Goal: Transaction & Acquisition: Purchase product/service

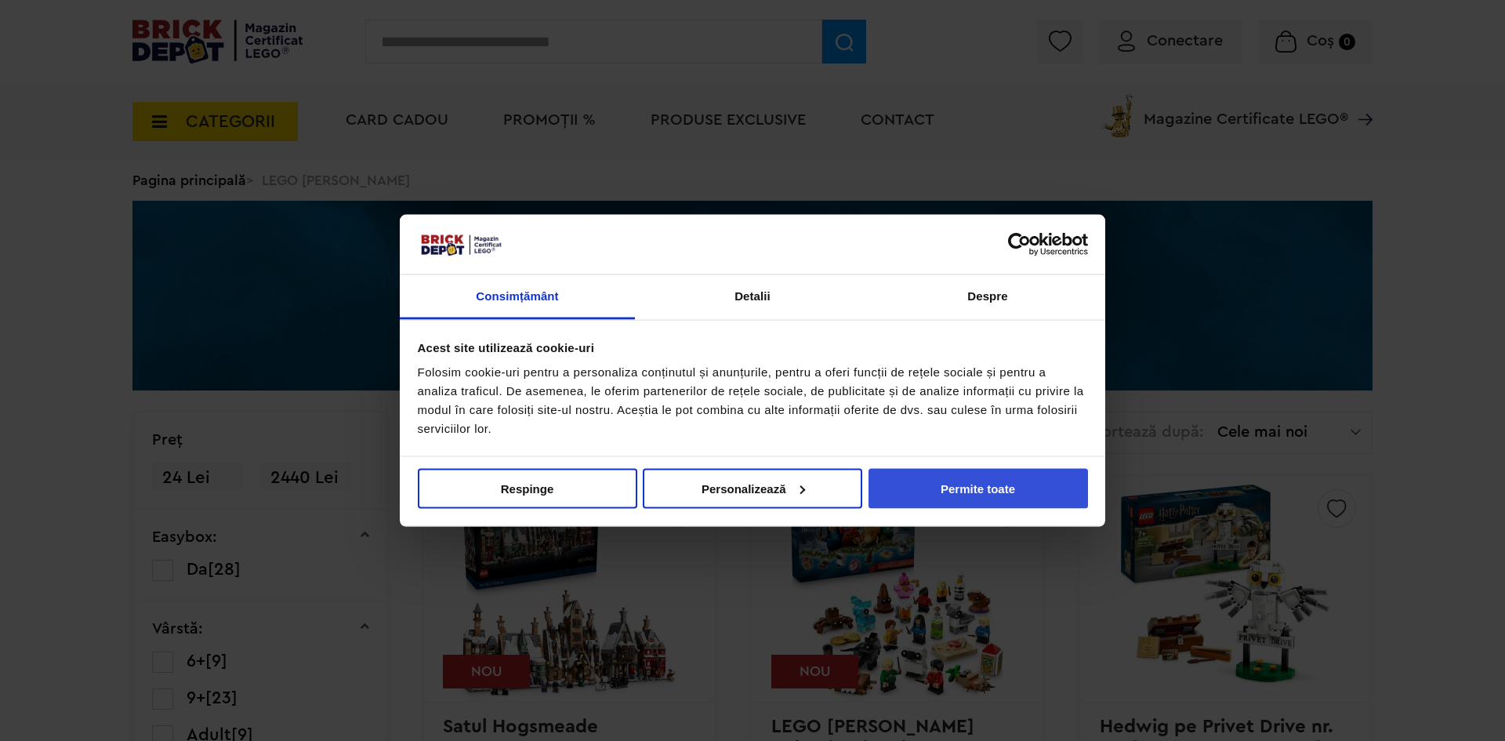
click at [952, 494] on button "Permite toate" at bounding box center [978, 488] width 219 height 40
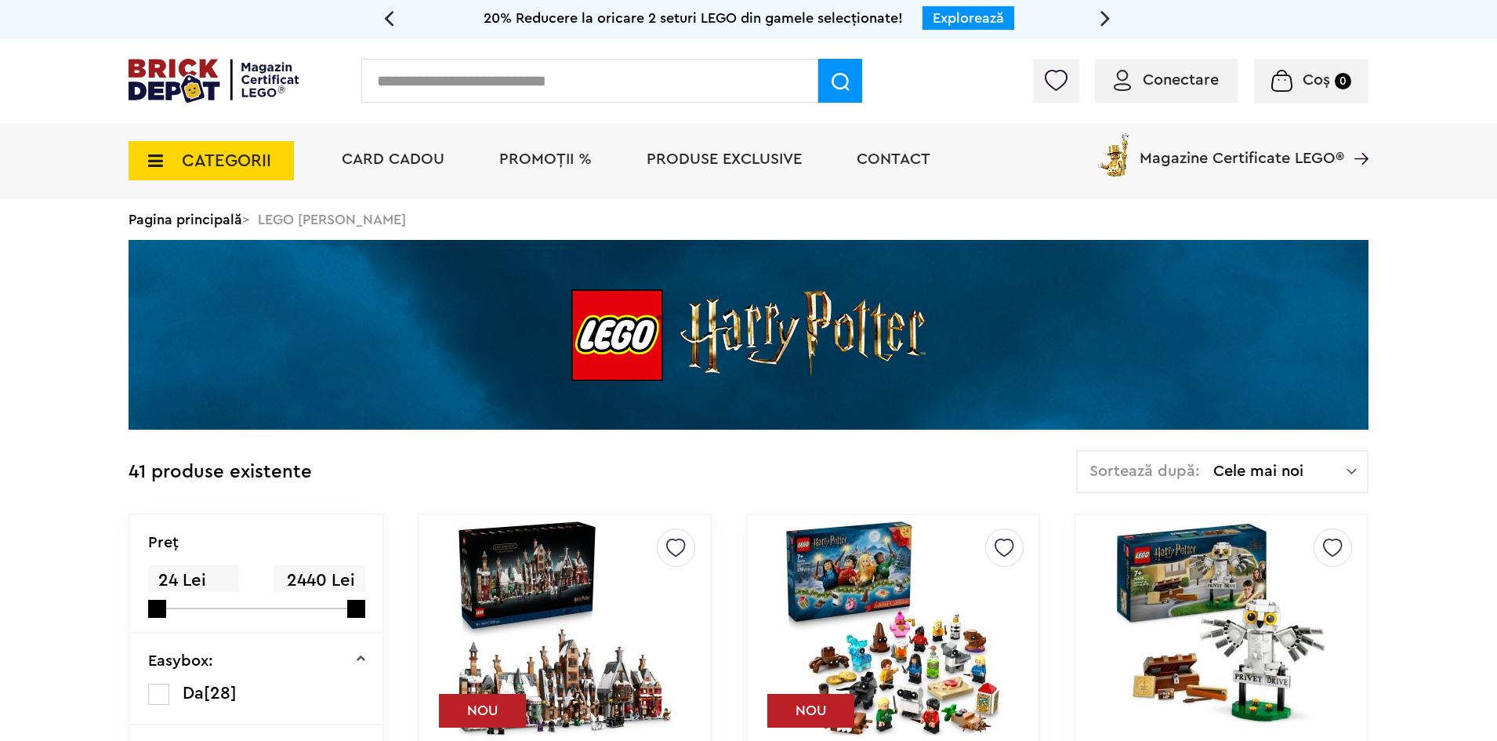
click at [1295, 466] on span "Cele mai noi" at bounding box center [1279, 471] width 133 height 16
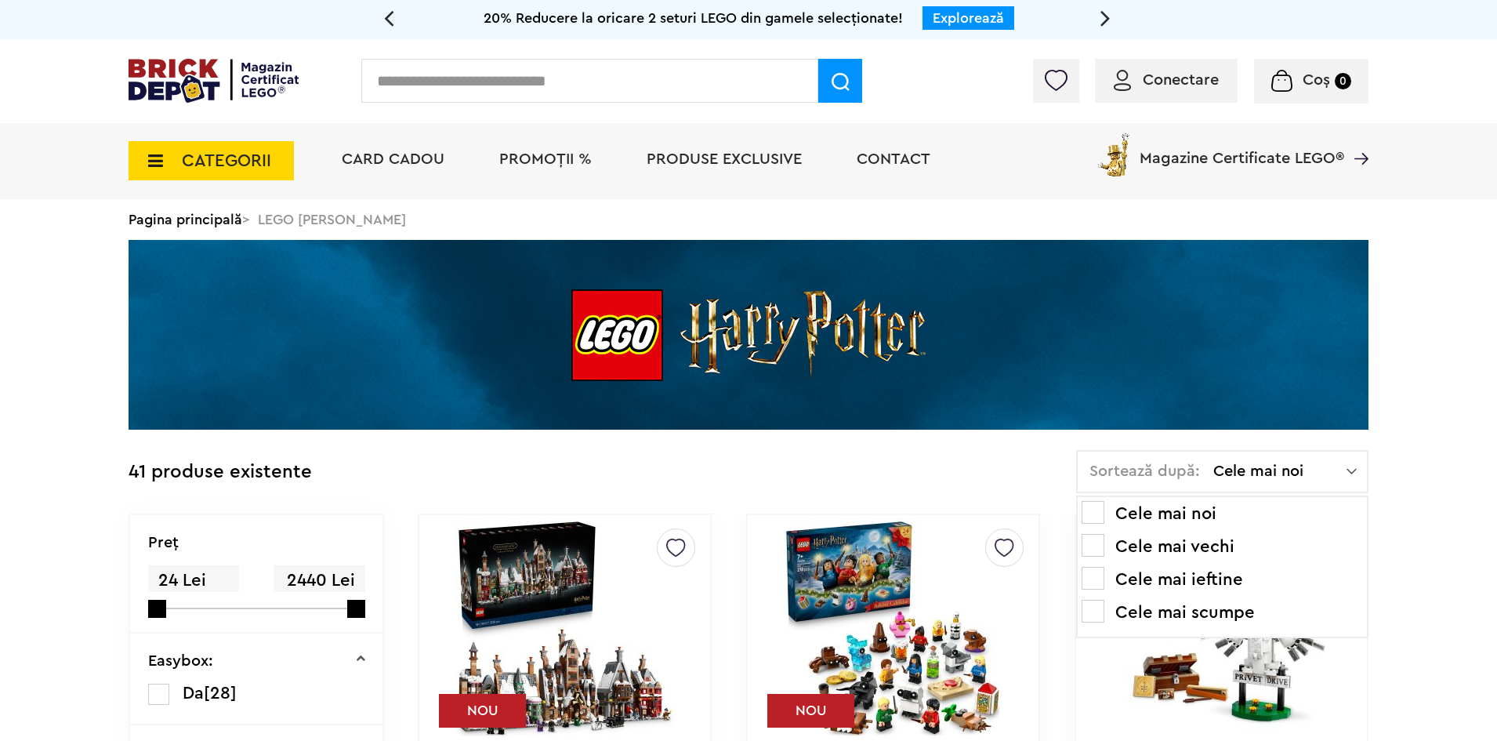
click at [1193, 606] on li "Cele mai scumpe" at bounding box center [1222, 612] width 281 height 25
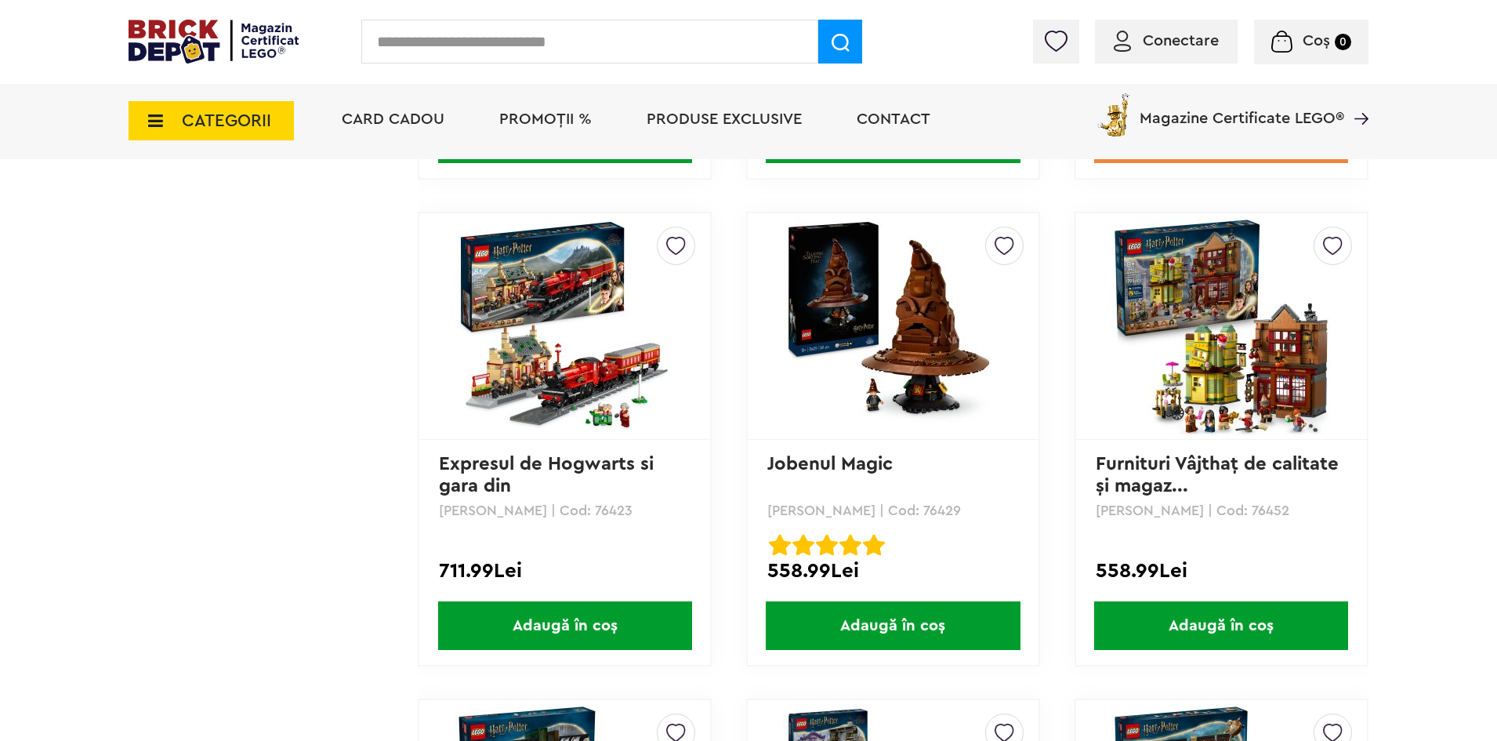
scroll to position [2273, 0]
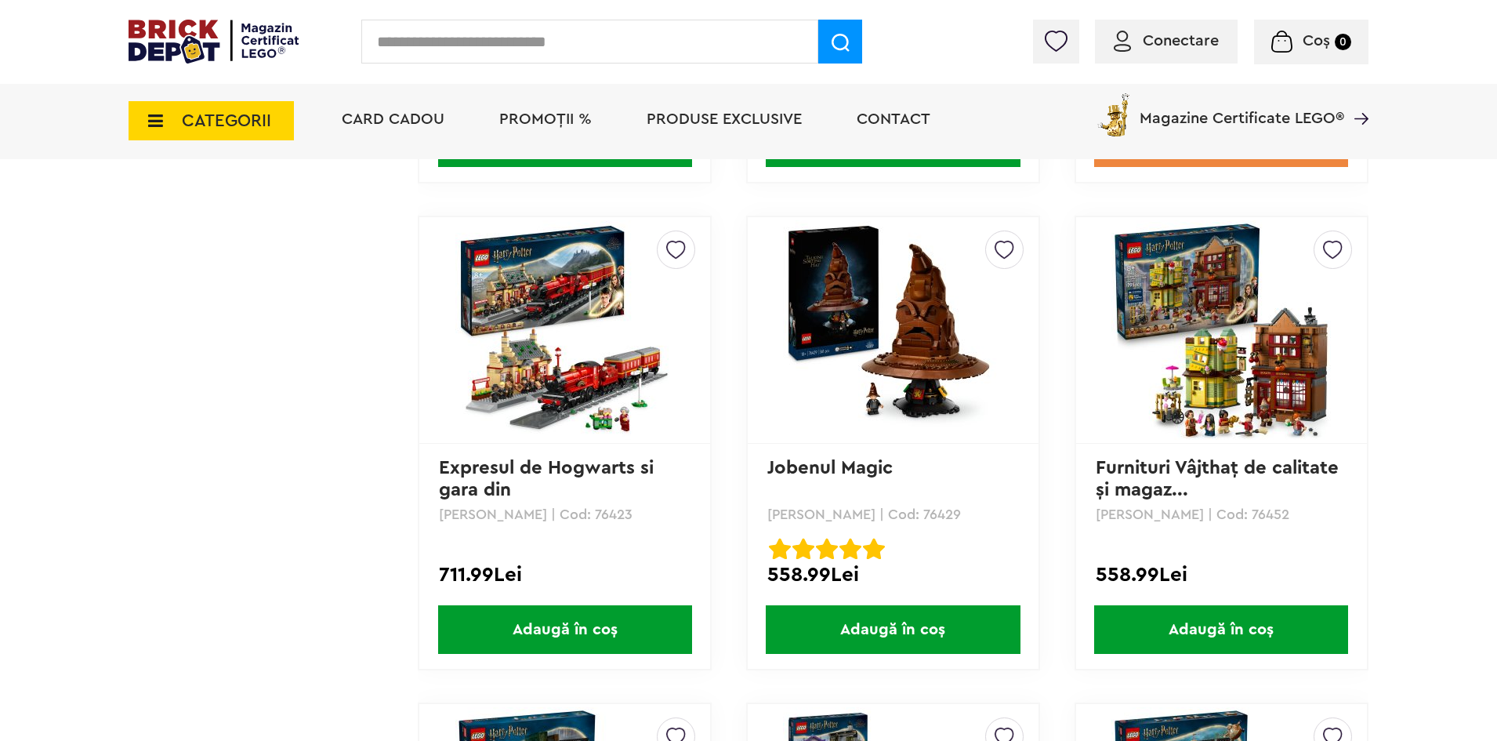
click at [597, 382] on img at bounding box center [564, 329] width 219 height 219
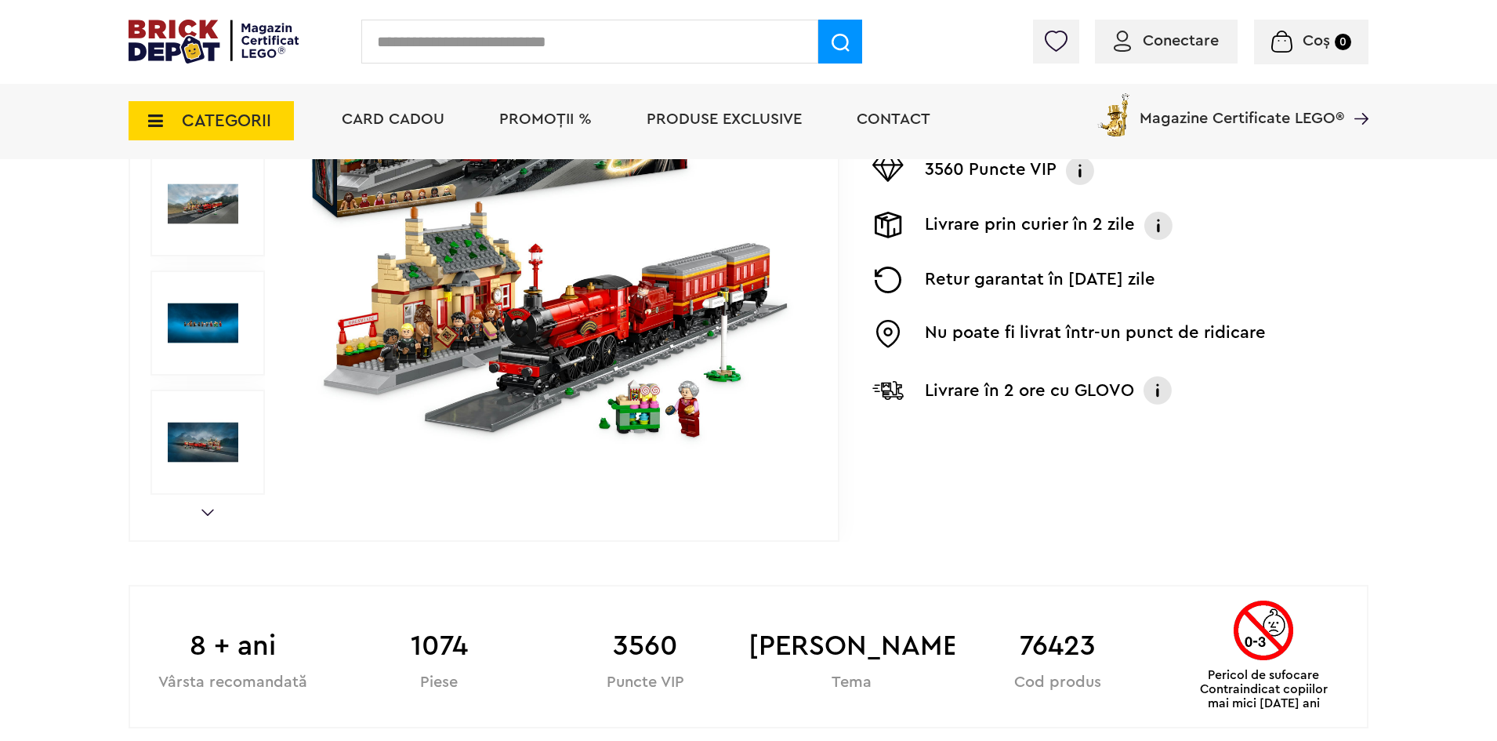
scroll to position [392, 0]
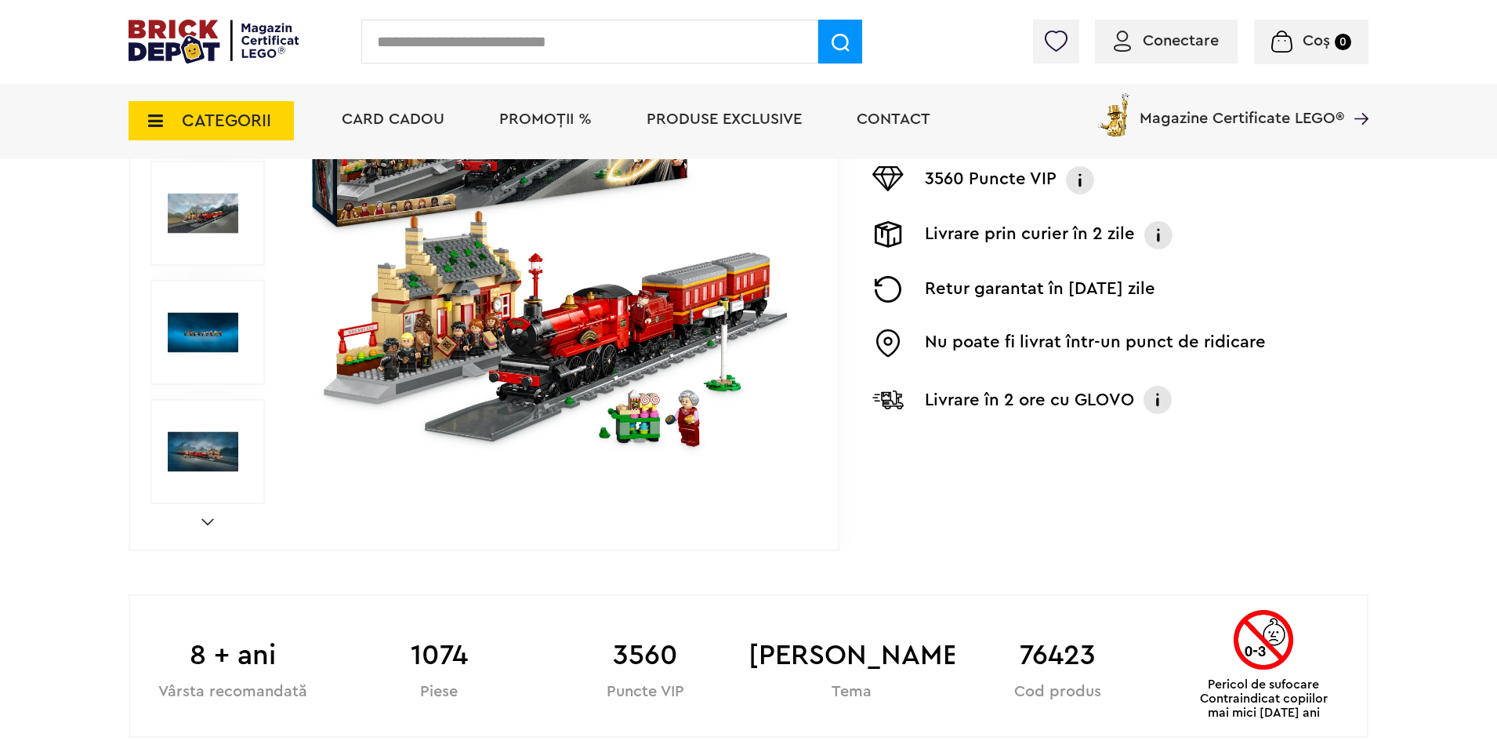
click at [211, 517] on div "Prev Next 1/14" at bounding box center [484, 213] width 711 height 675
click at [206, 524] on link "Next" at bounding box center [207, 521] width 13 height 7
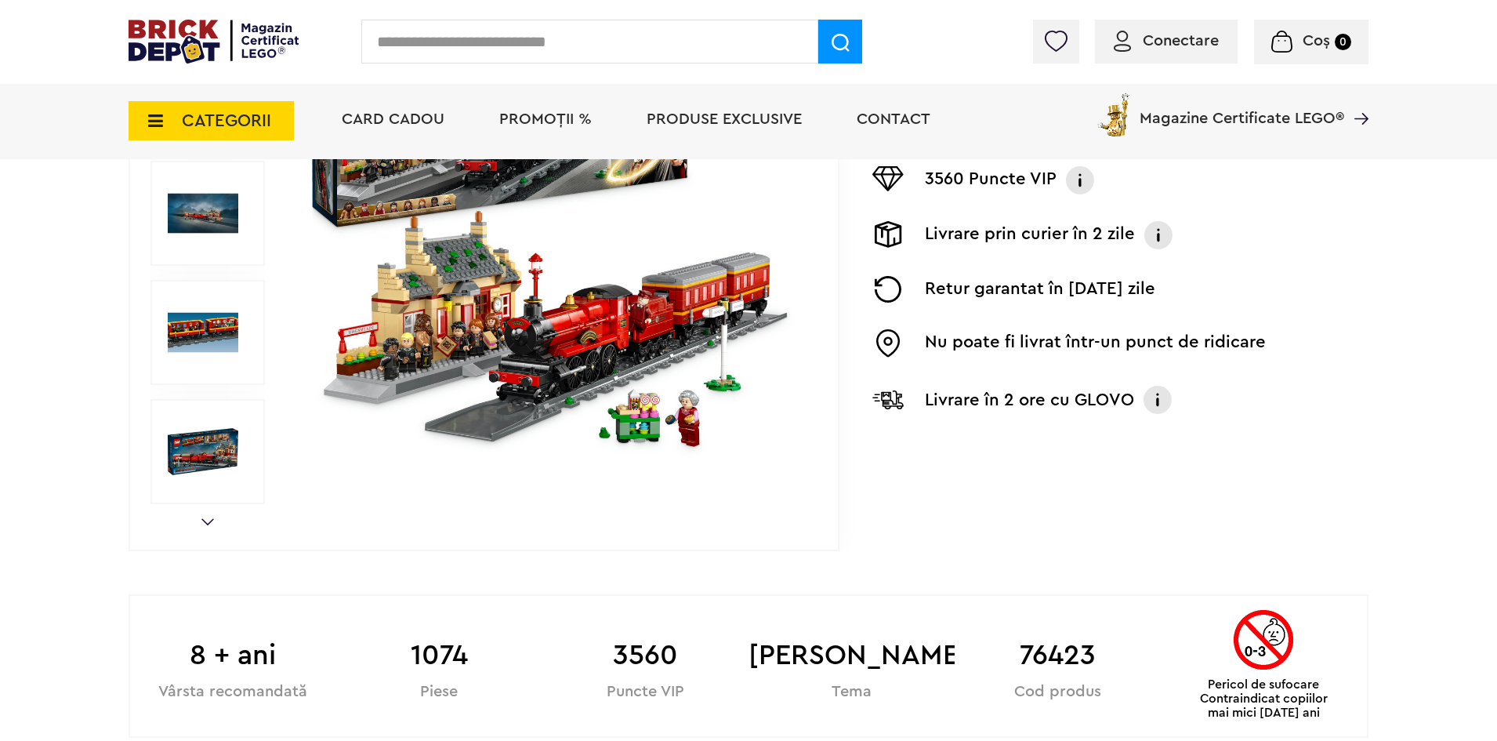
click at [206, 524] on link "Next" at bounding box center [207, 521] width 13 height 7
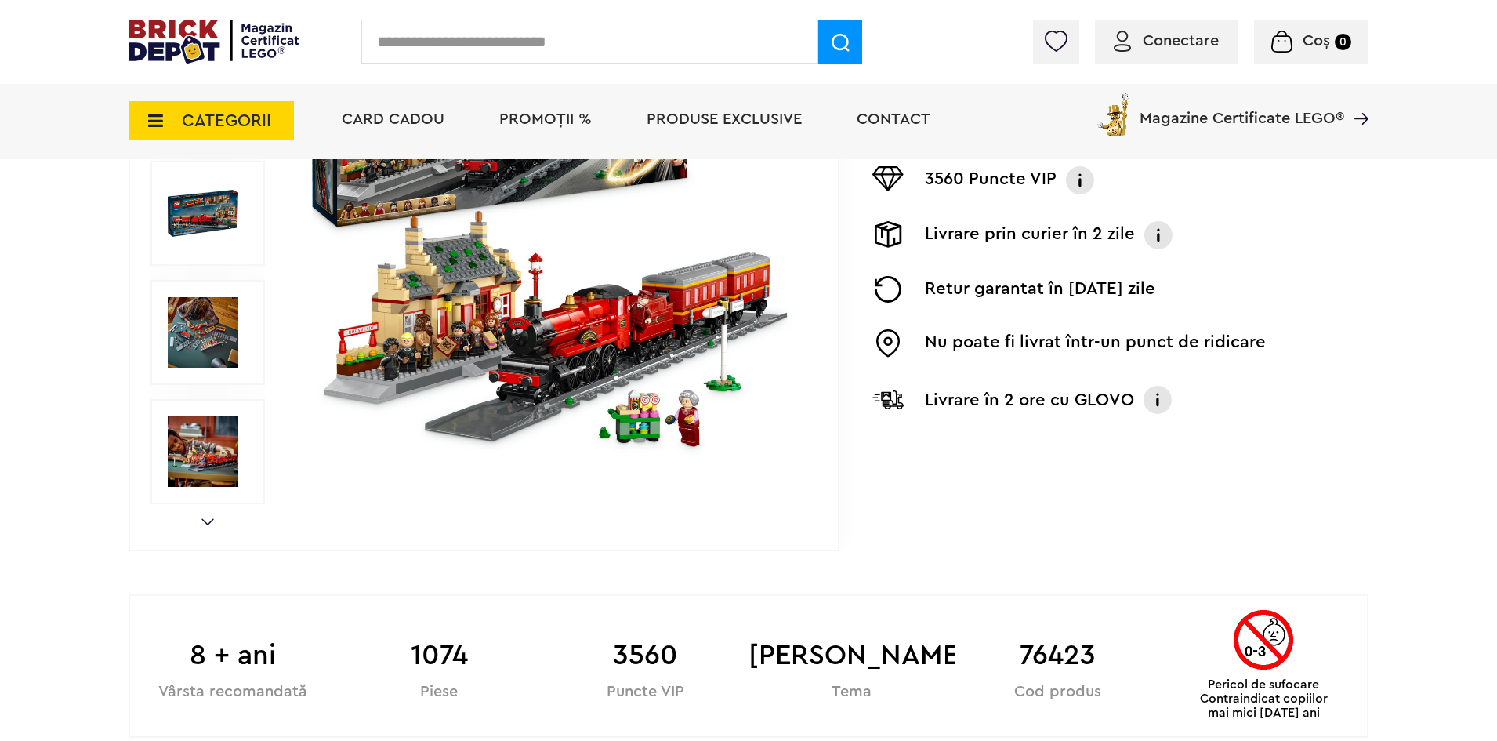
click at [200, 463] on img at bounding box center [203, 451] width 71 height 71
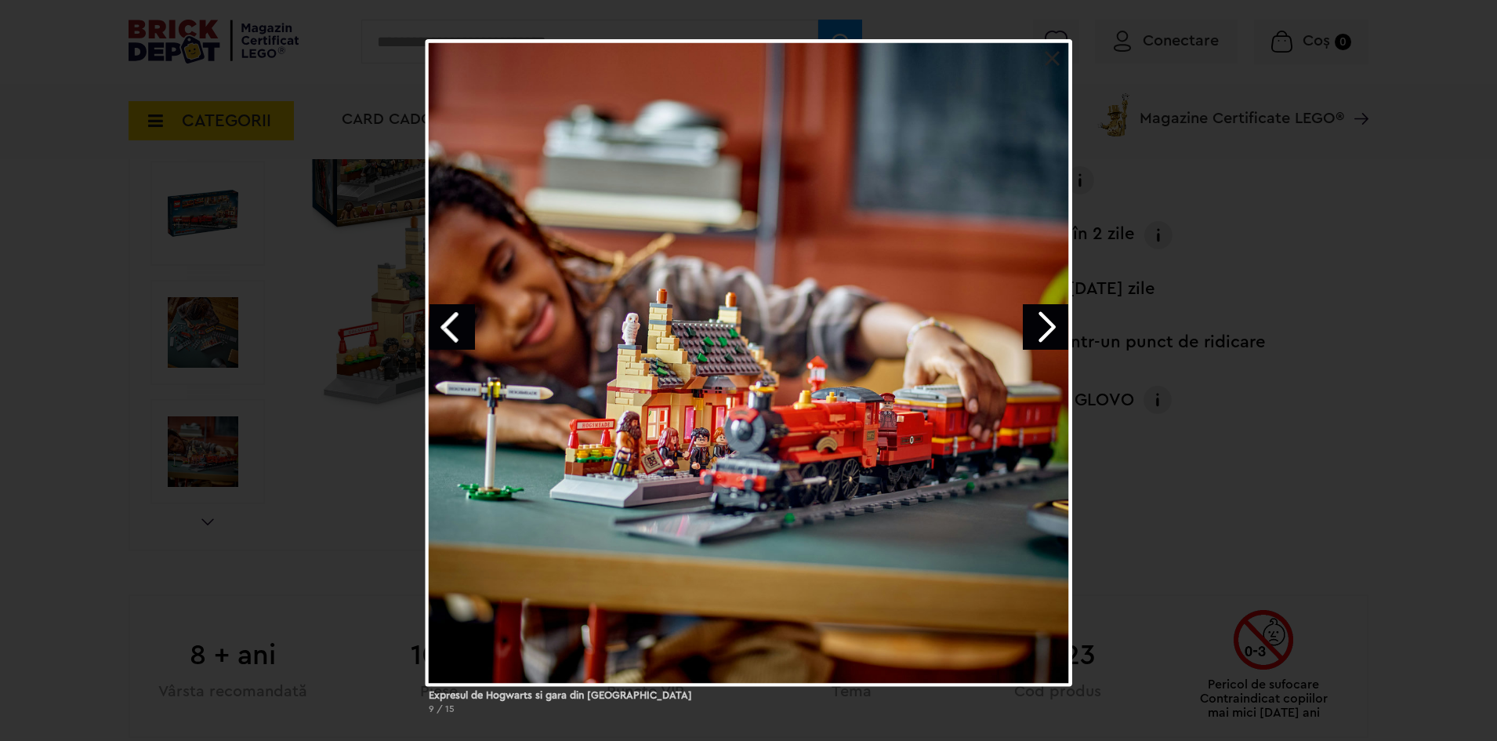
click at [1047, 318] on link "Next image" at bounding box center [1045, 326] width 45 height 45
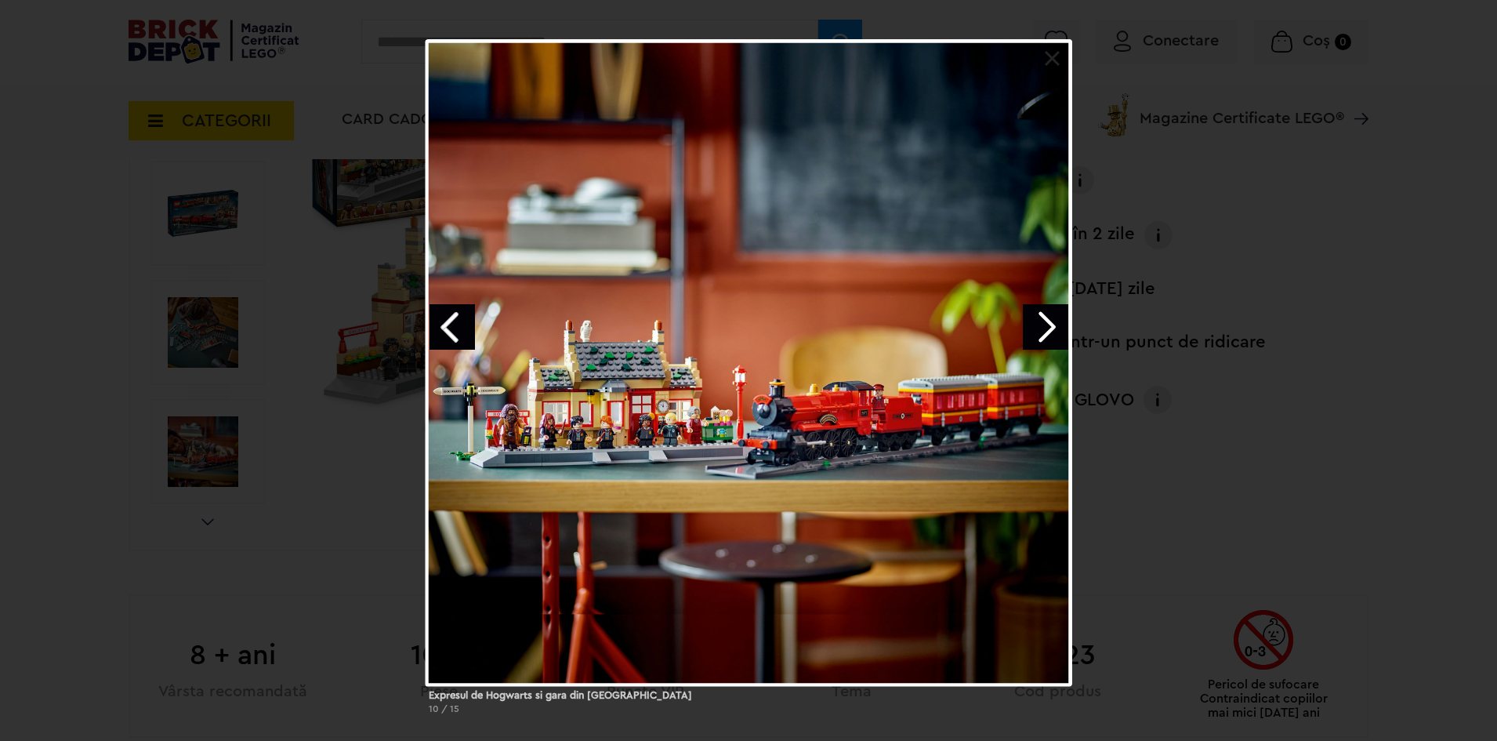
click at [1036, 333] on link "Next image" at bounding box center [1045, 326] width 45 height 45
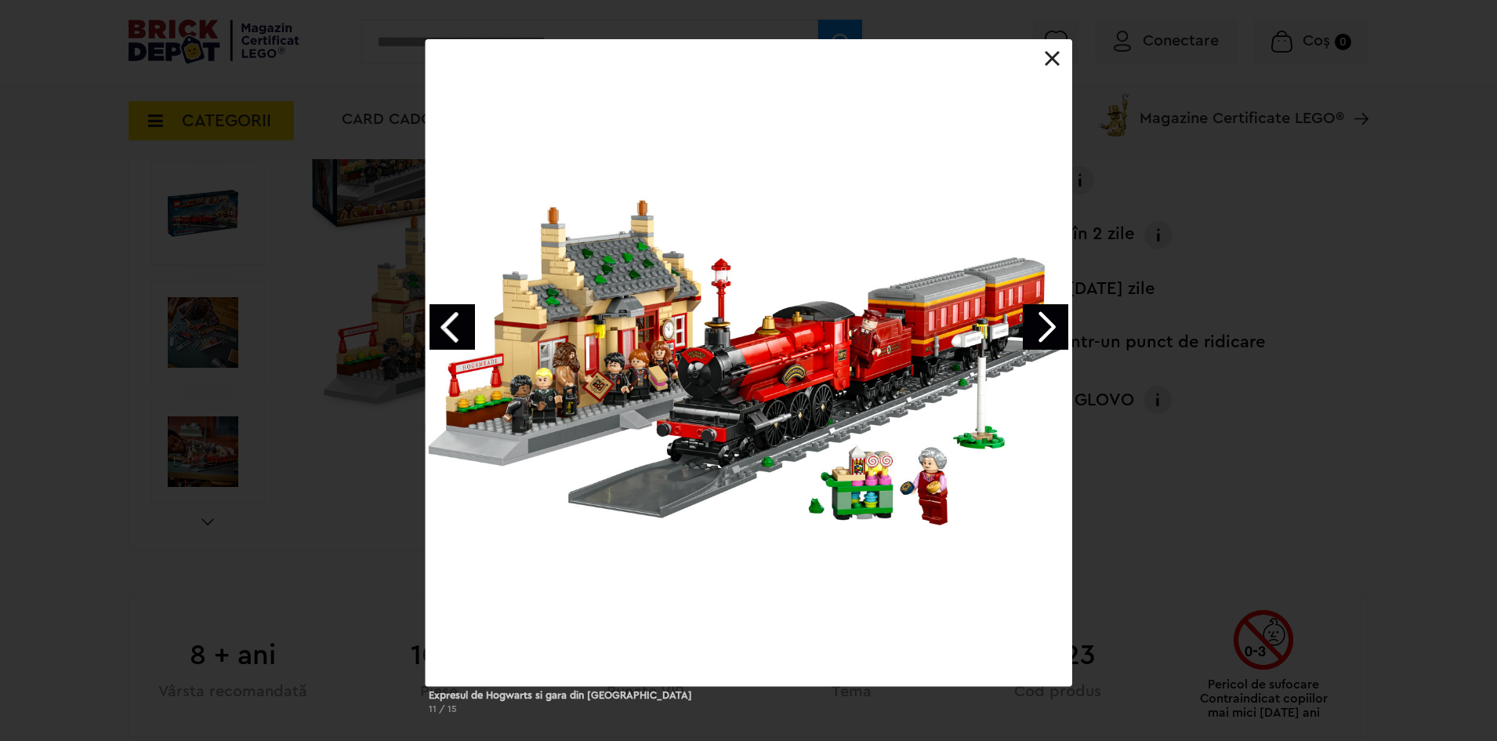
click at [1047, 326] on link "Next image" at bounding box center [1045, 326] width 45 height 45
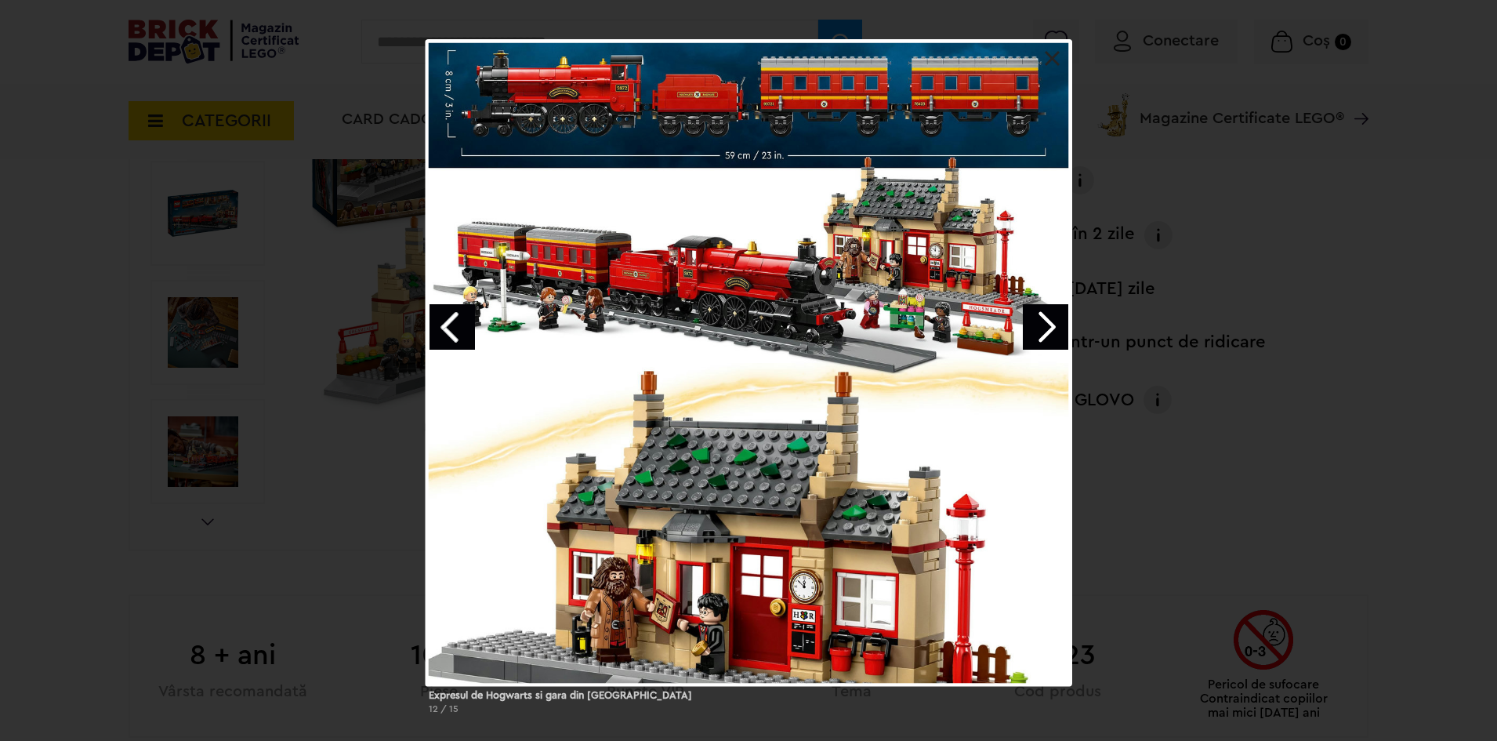
click at [1057, 329] on link "Next image" at bounding box center [1045, 326] width 45 height 45
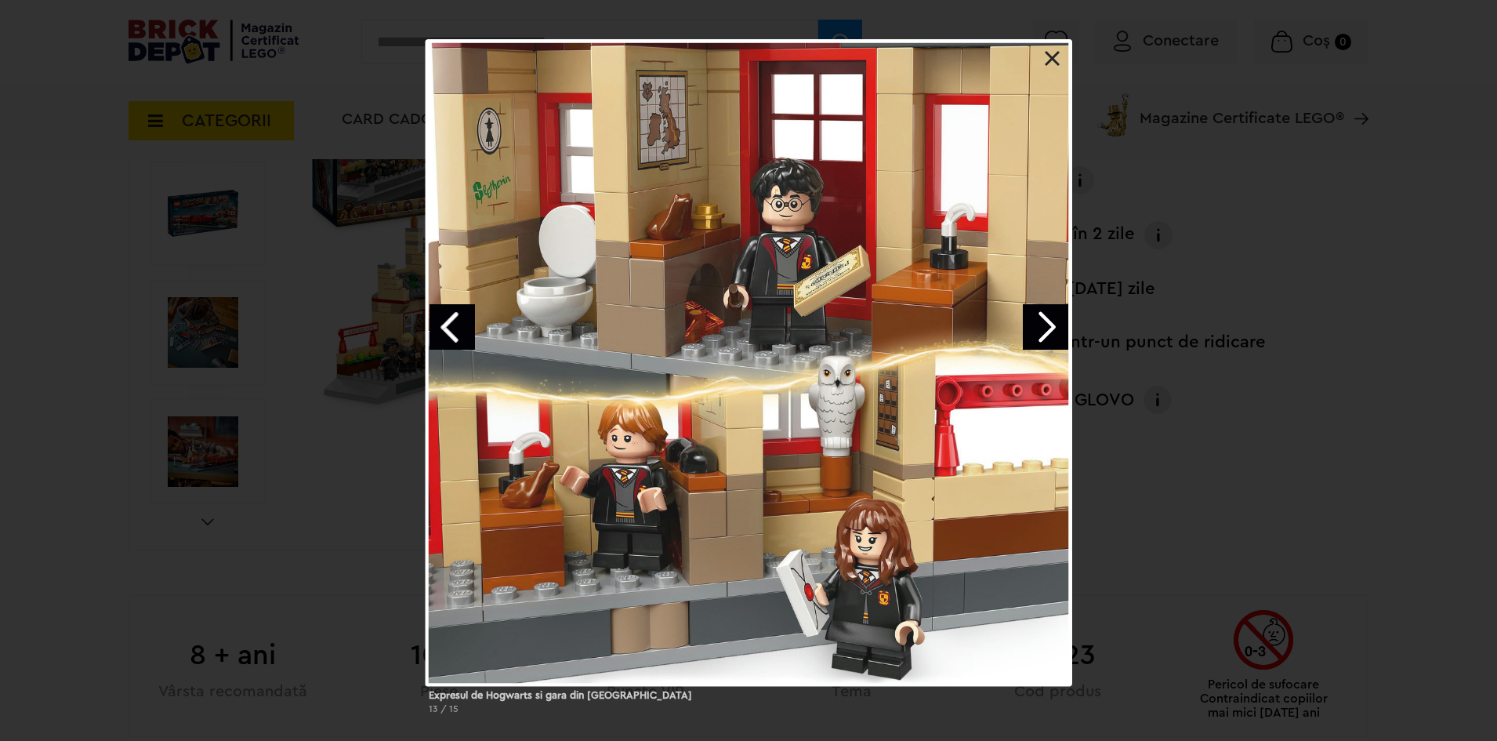
click at [1046, 332] on link "Next image" at bounding box center [1045, 326] width 45 height 45
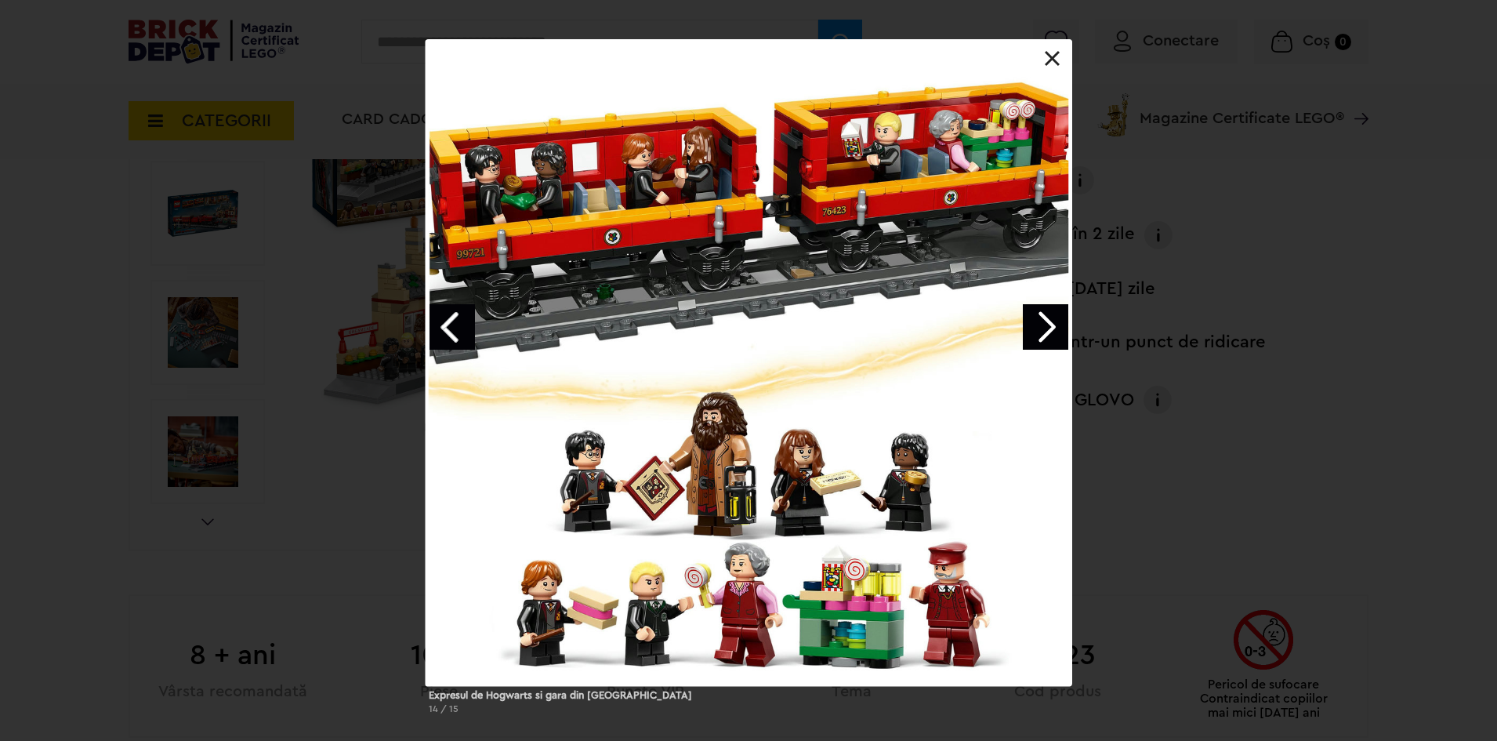
click at [1053, 331] on link "Next image" at bounding box center [1045, 326] width 45 height 45
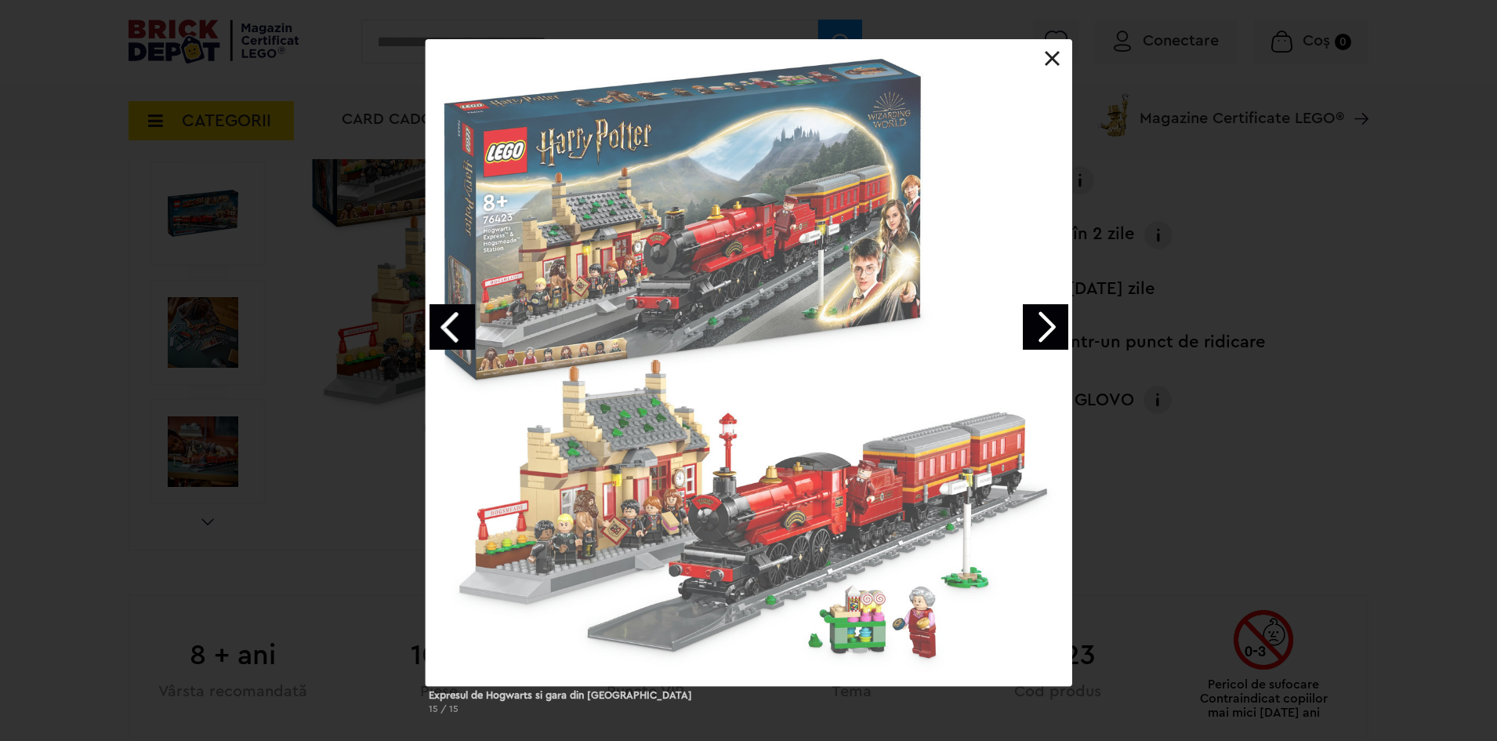
click at [1053, 331] on link "Next image" at bounding box center [1045, 326] width 45 height 45
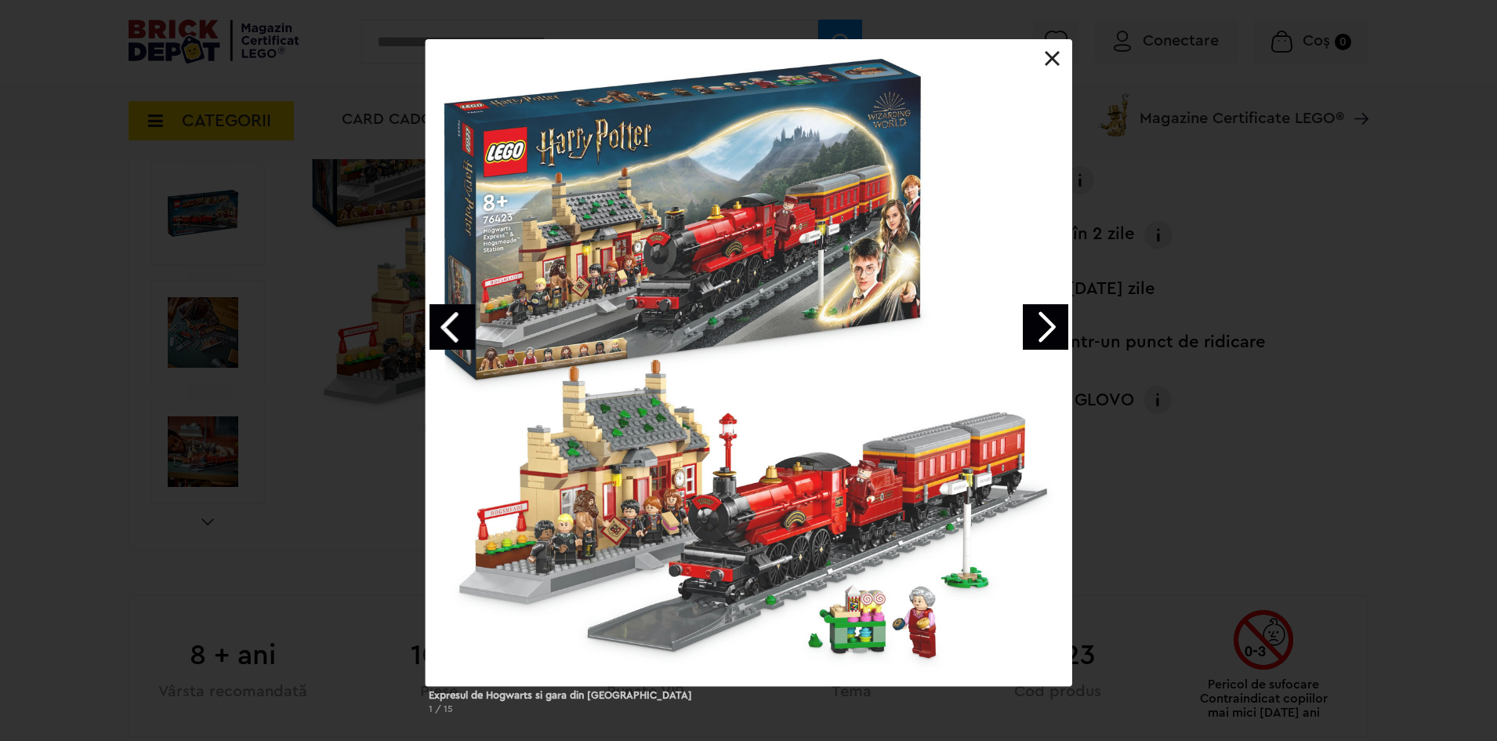
click at [1053, 331] on link "Next image" at bounding box center [1045, 326] width 45 height 45
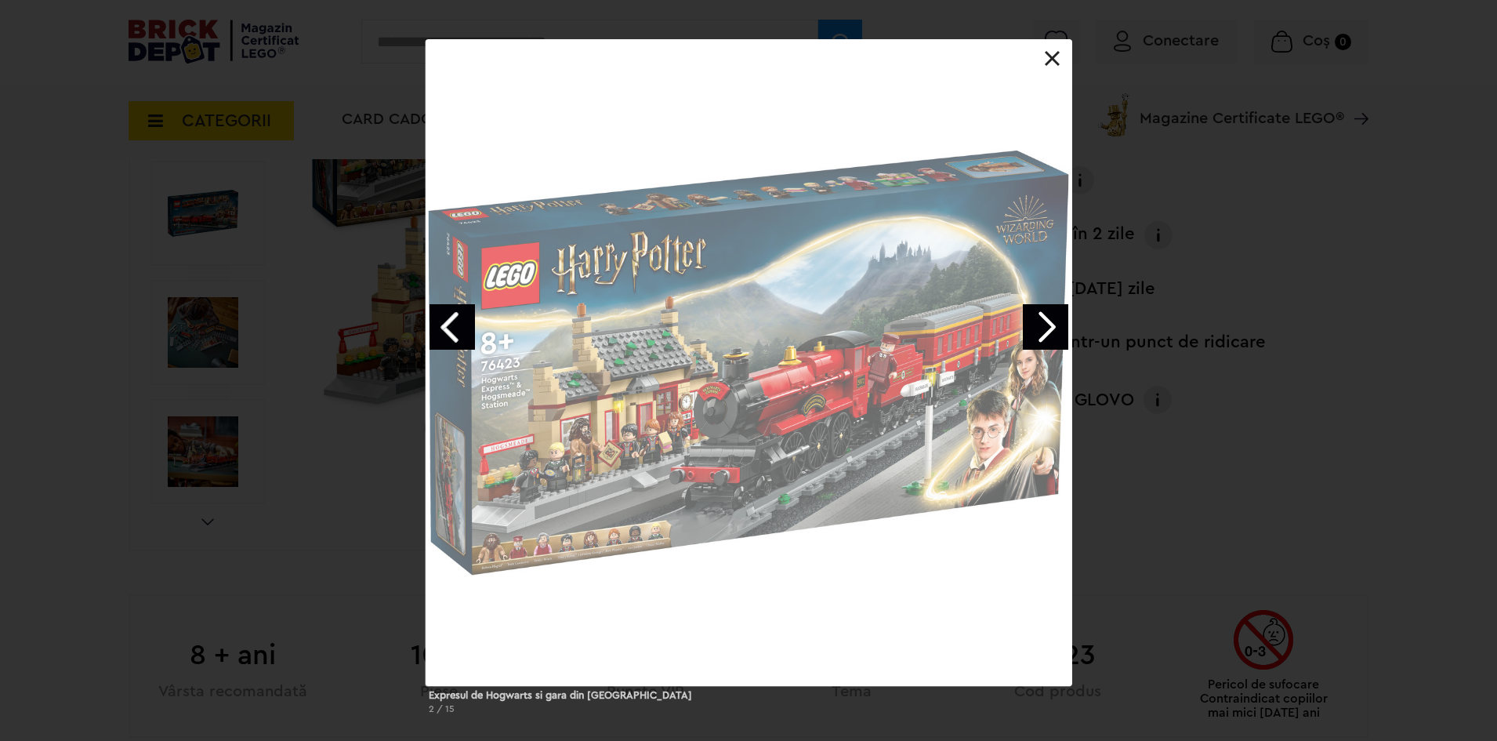
click at [1053, 331] on link "Next image" at bounding box center [1045, 326] width 45 height 45
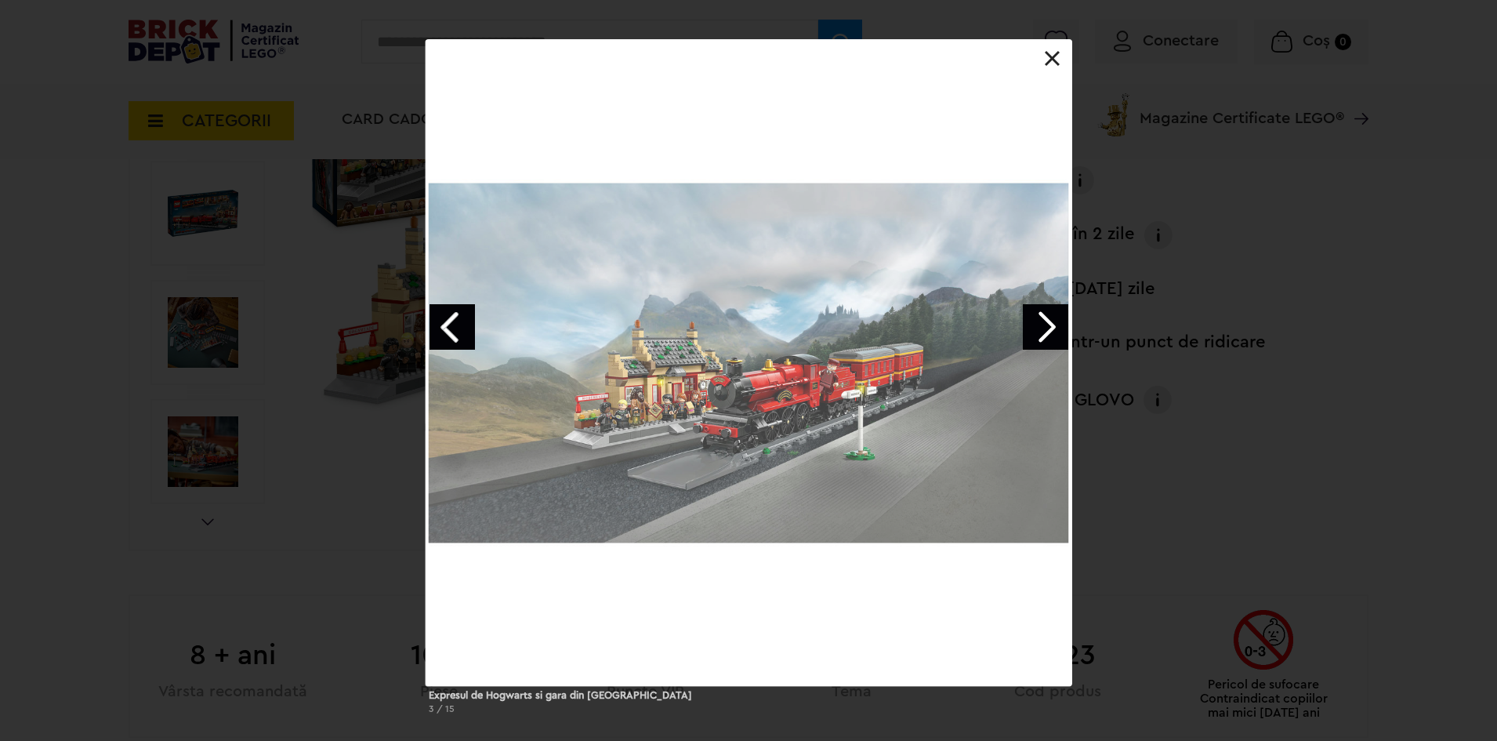
click at [1053, 331] on link "Next image" at bounding box center [1045, 326] width 45 height 45
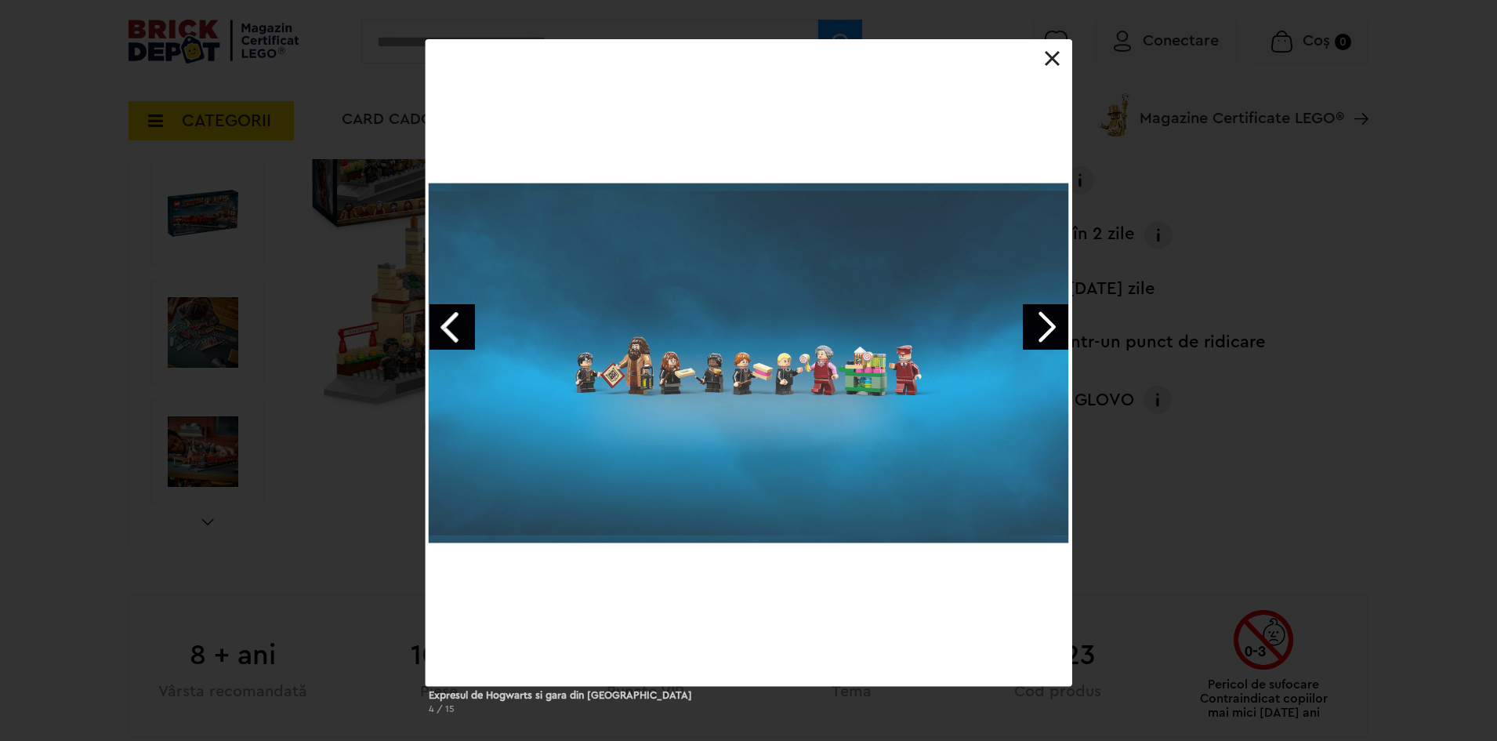
click at [1046, 334] on link "Next image" at bounding box center [1045, 326] width 45 height 45
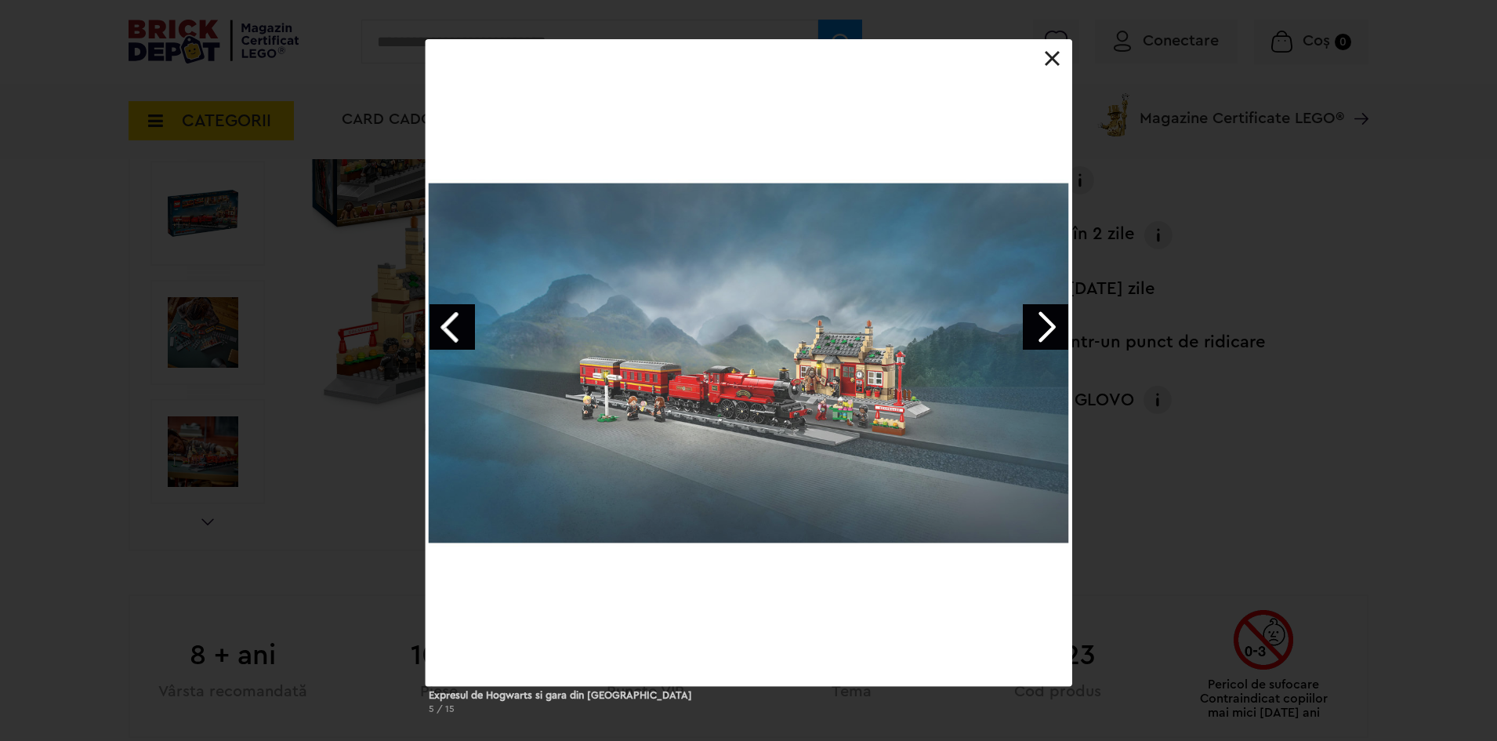
click at [1043, 336] on link "Next image" at bounding box center [1045, 326] width 45 height 45
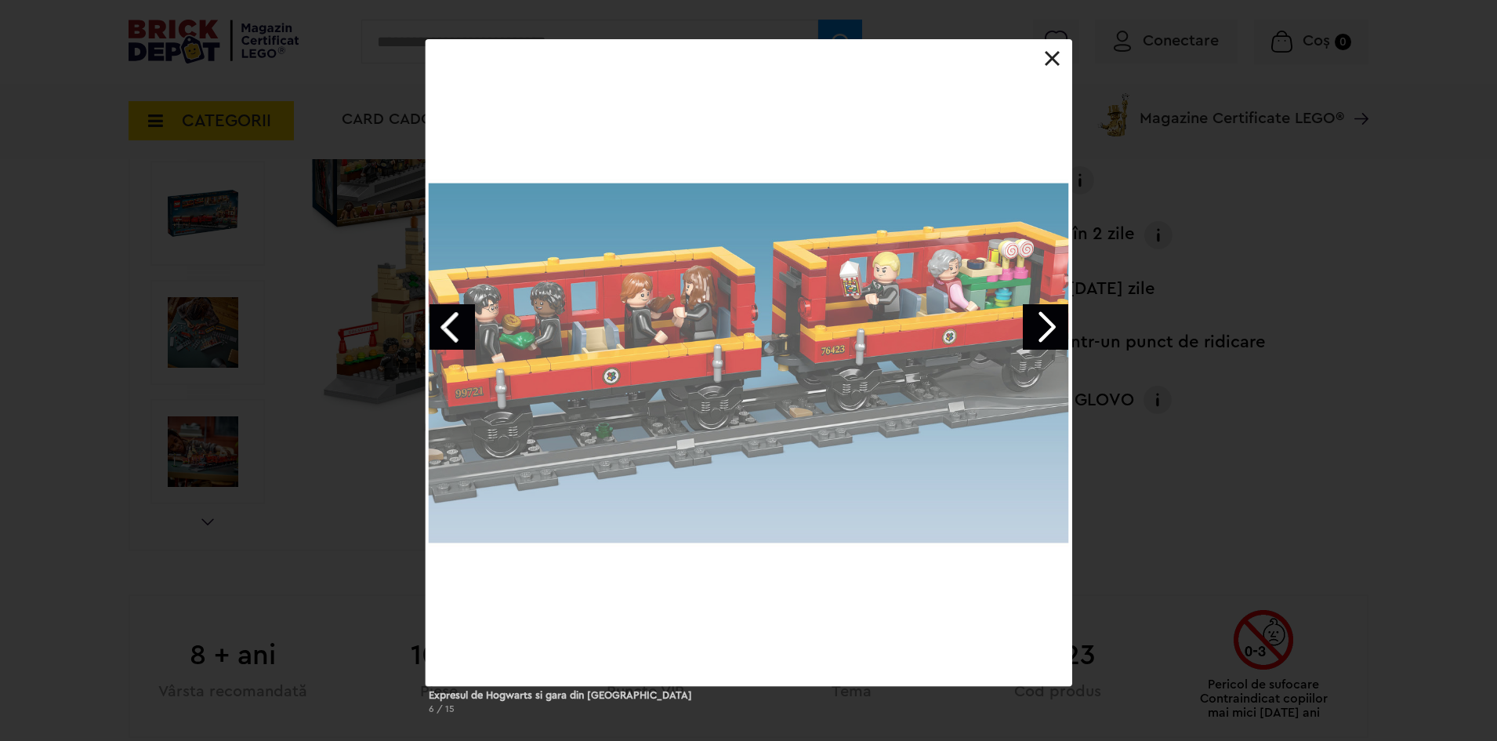
click at [1041, 336] on link "Next image" at bounding box center [1045, 326] width 45 height 45
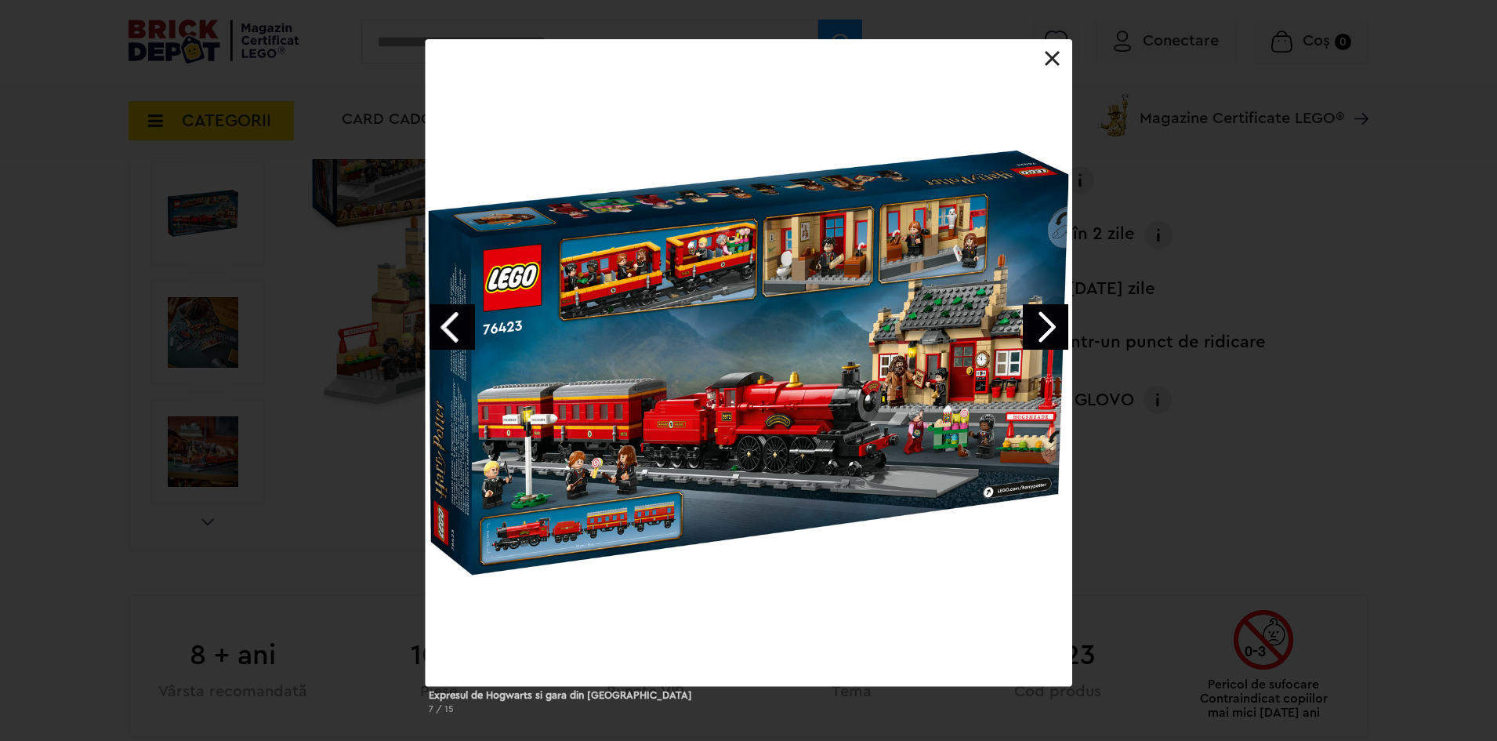
click at [1041, 336] on link "Next image" at bounding box center [1045, 326] width 45 height 45
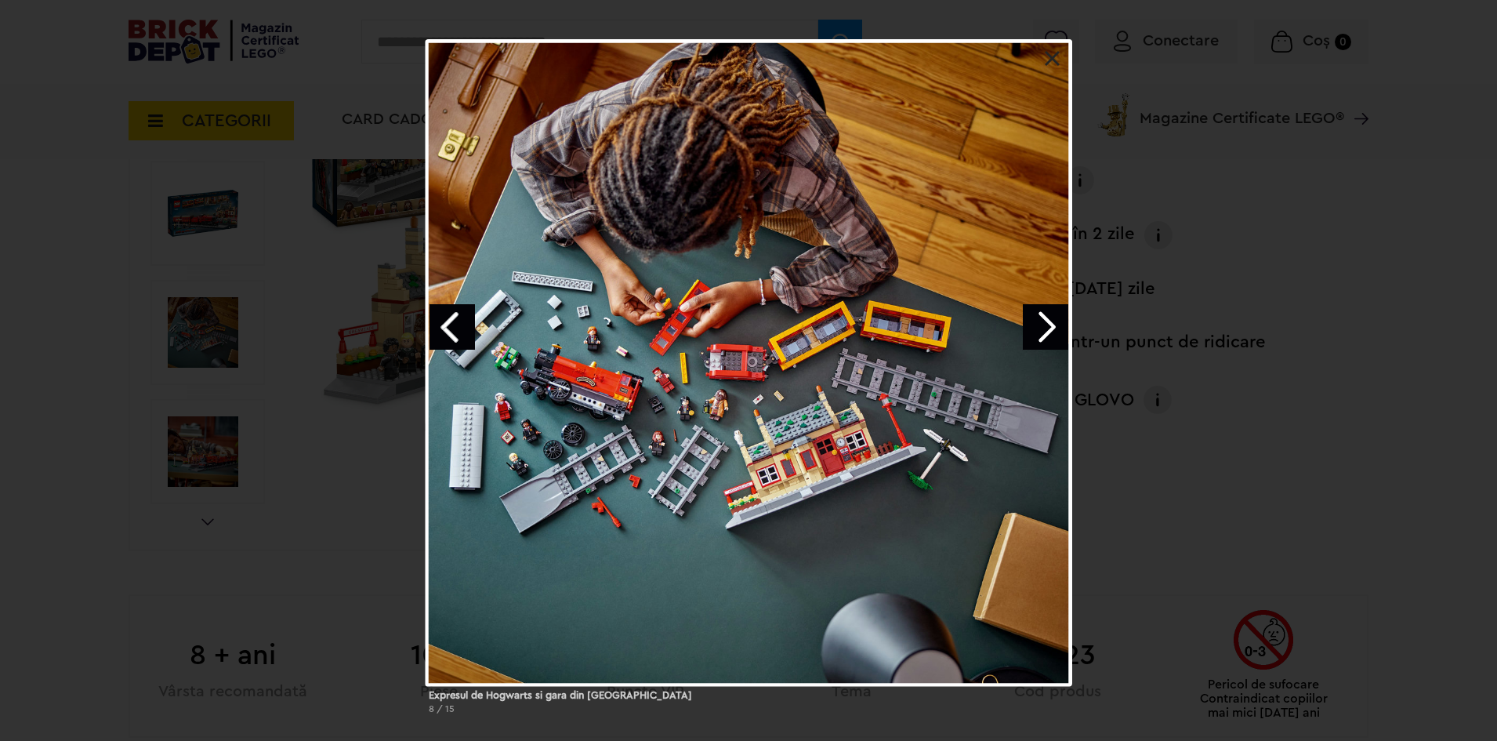
click at [1041, 336] on link "Next image" at bounding box center [1045, 326] width 45 height 45
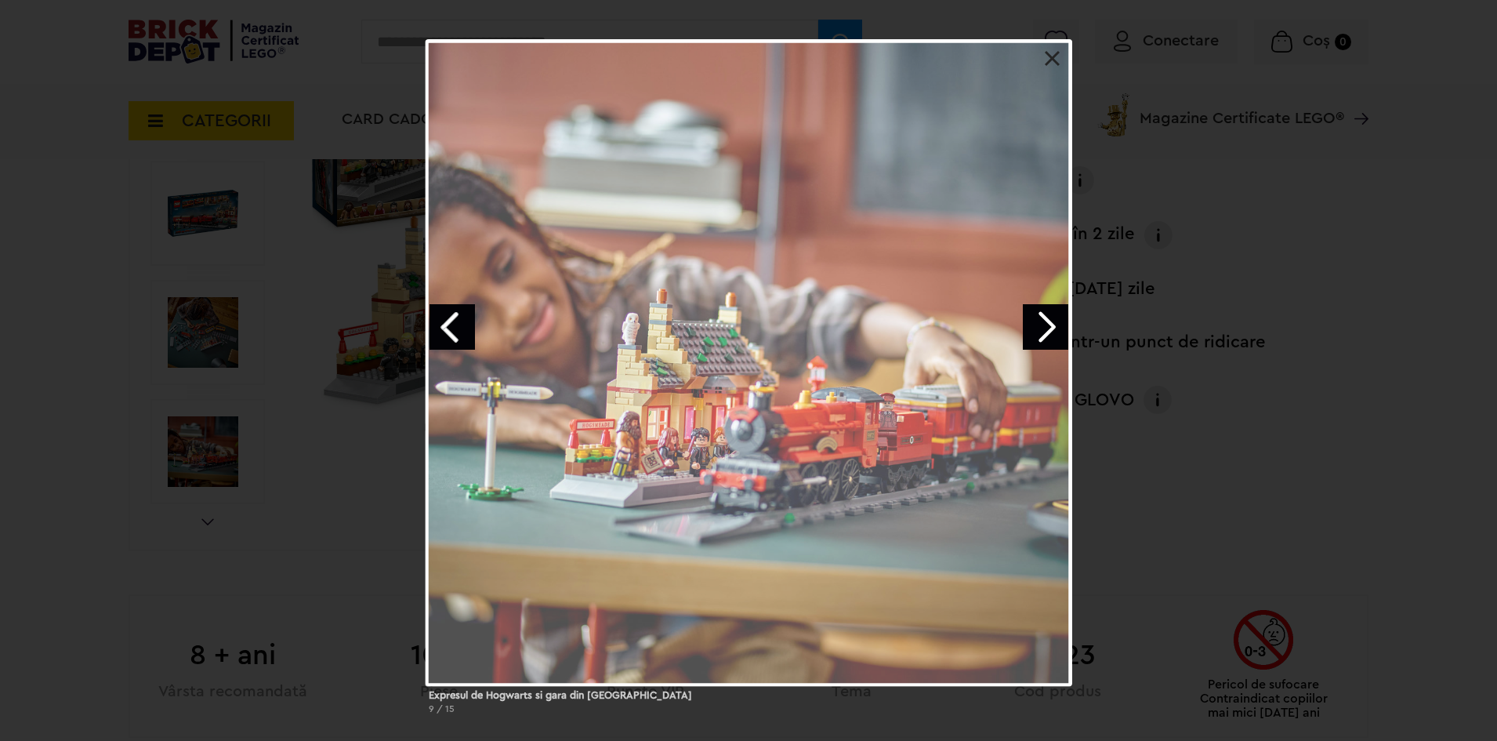
click at [1041, 336] on link "Next image" at bounding box center [1045, 326] width 45 height 45
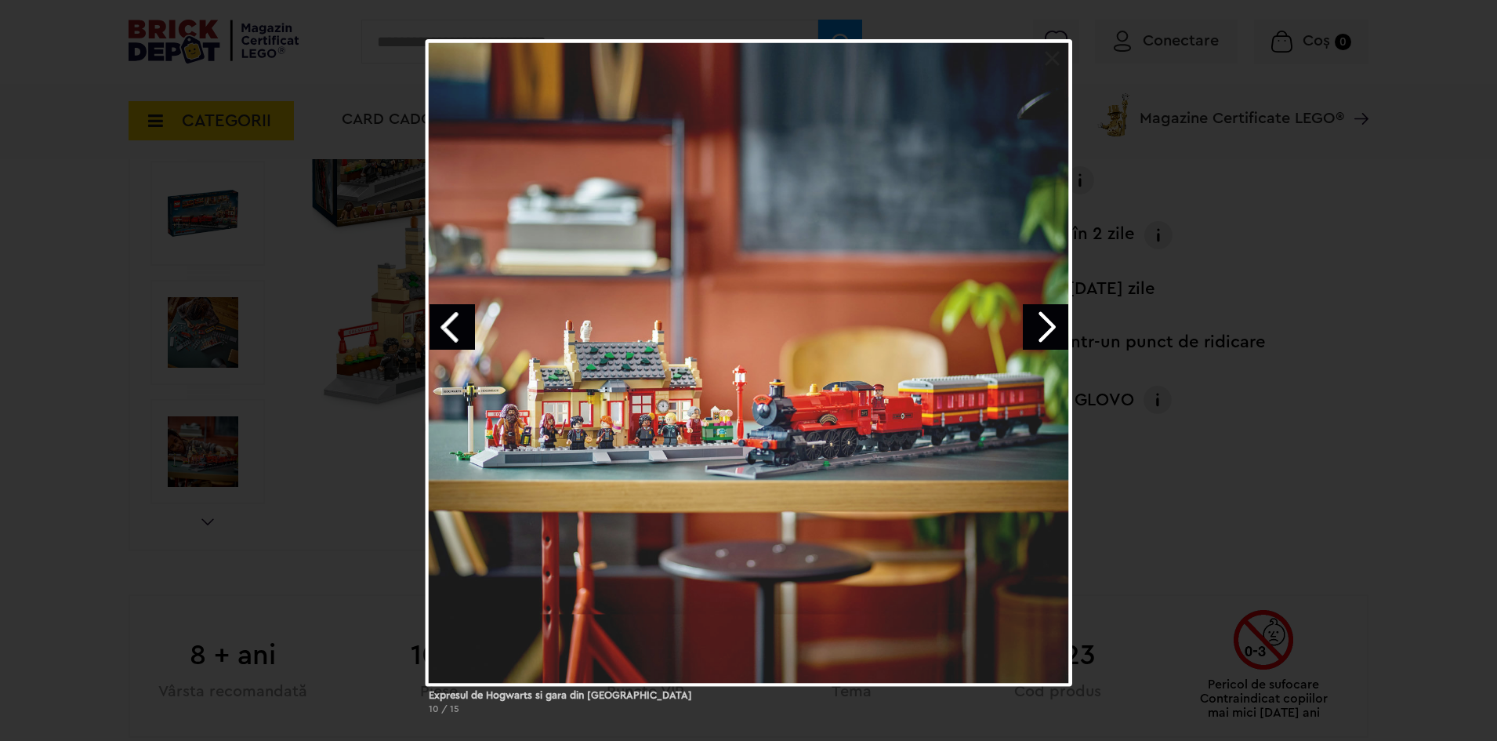
click at [1041, 336] on link "Next image" at bounding box center [1045, 326] width 45 height 45
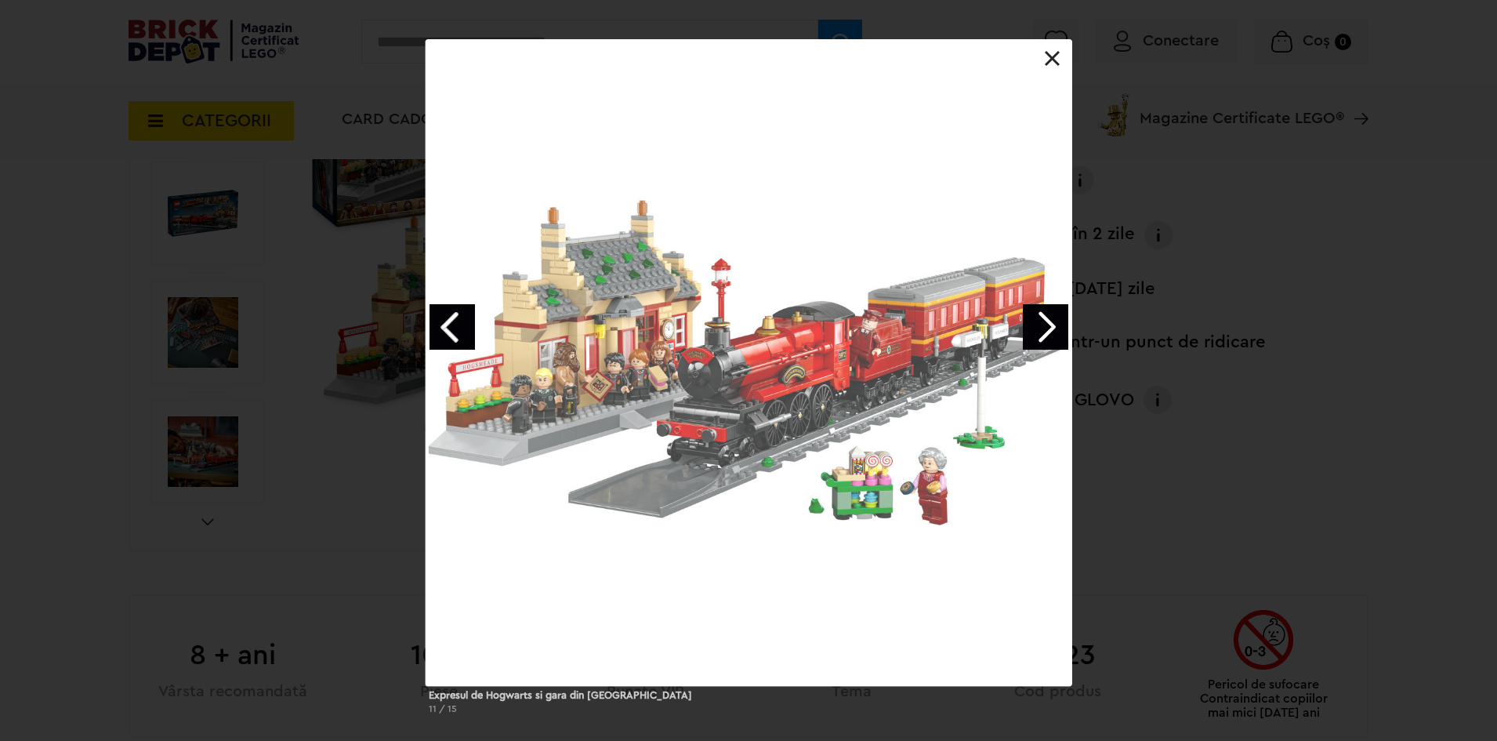
click at [1041, 336] on link "Next image" at bounding box center [1045, 326] width 45 height 45
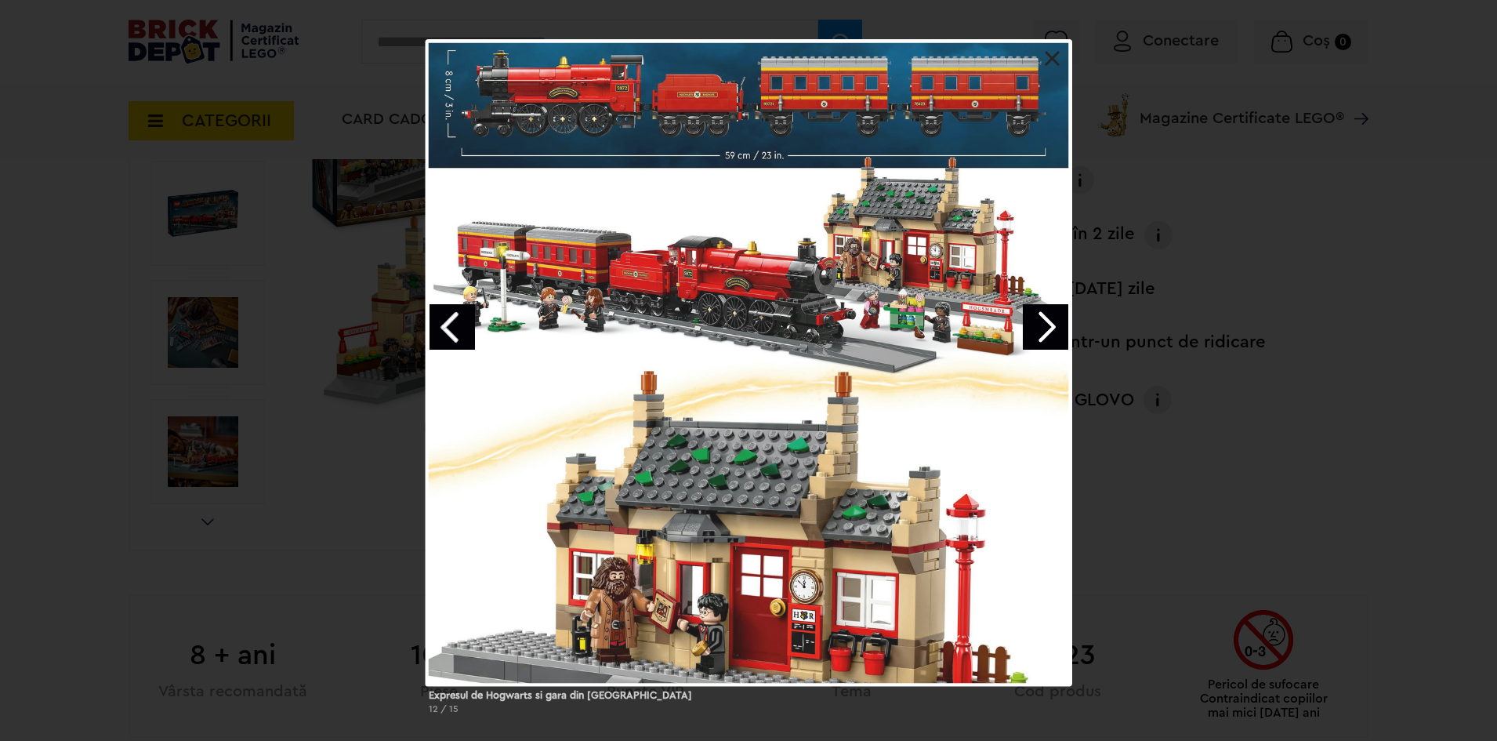
click at [1041, 336] on link "Next image" at bounding box center [1045, 326] width 45 height 45
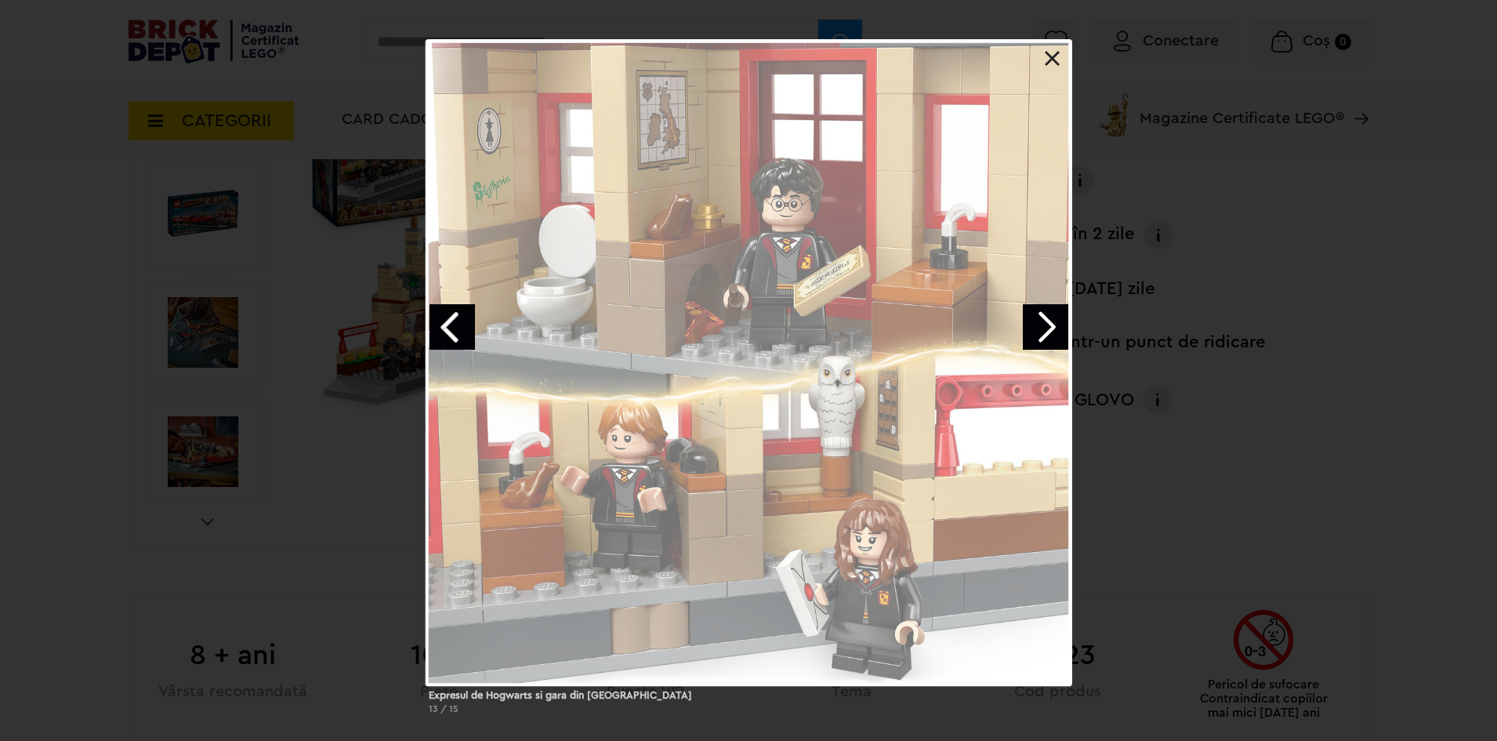
click at [1041, 336] on link "Next image" at bounding box center [1045, 326] width 45 height 45
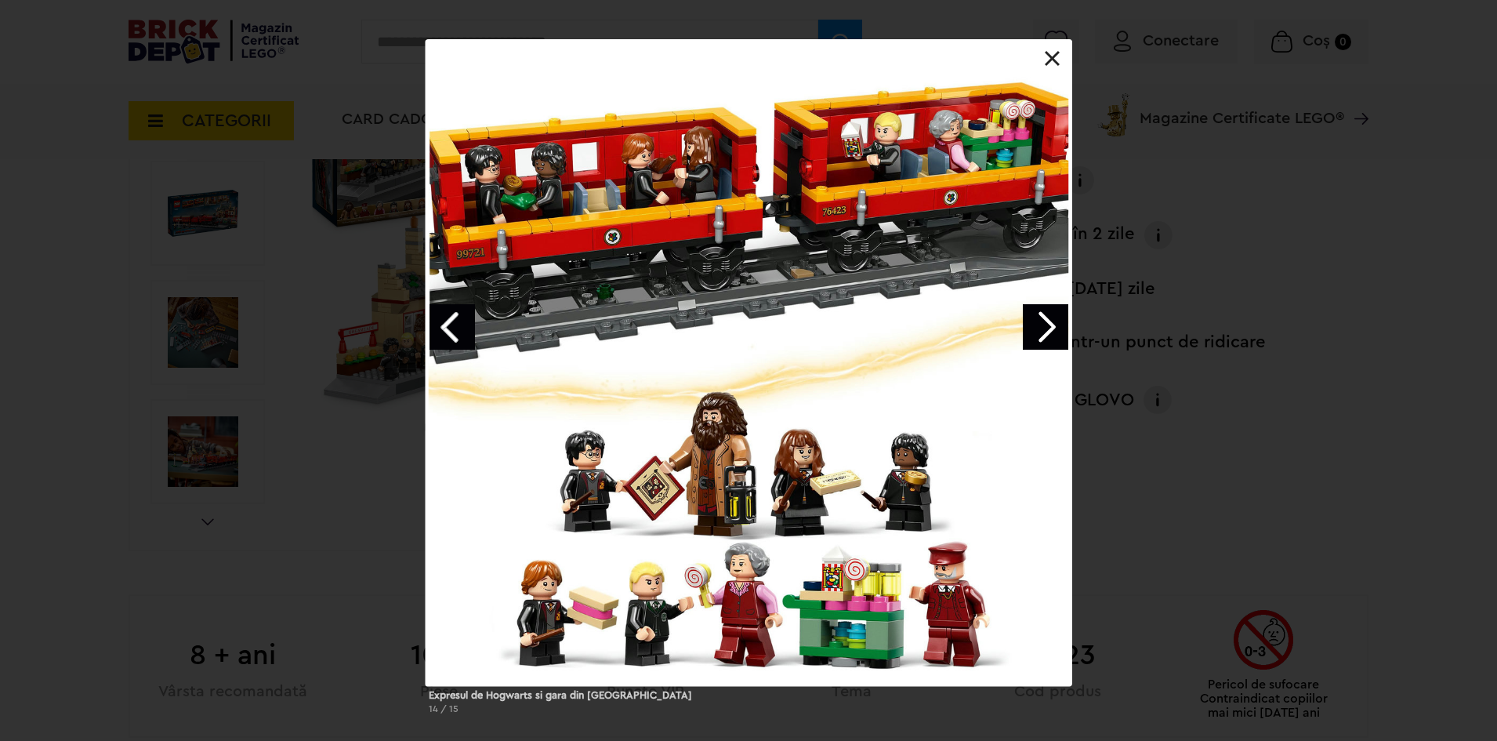
click at [1050, 60] on link at bounding box center [1053, 59] width 16 height 16
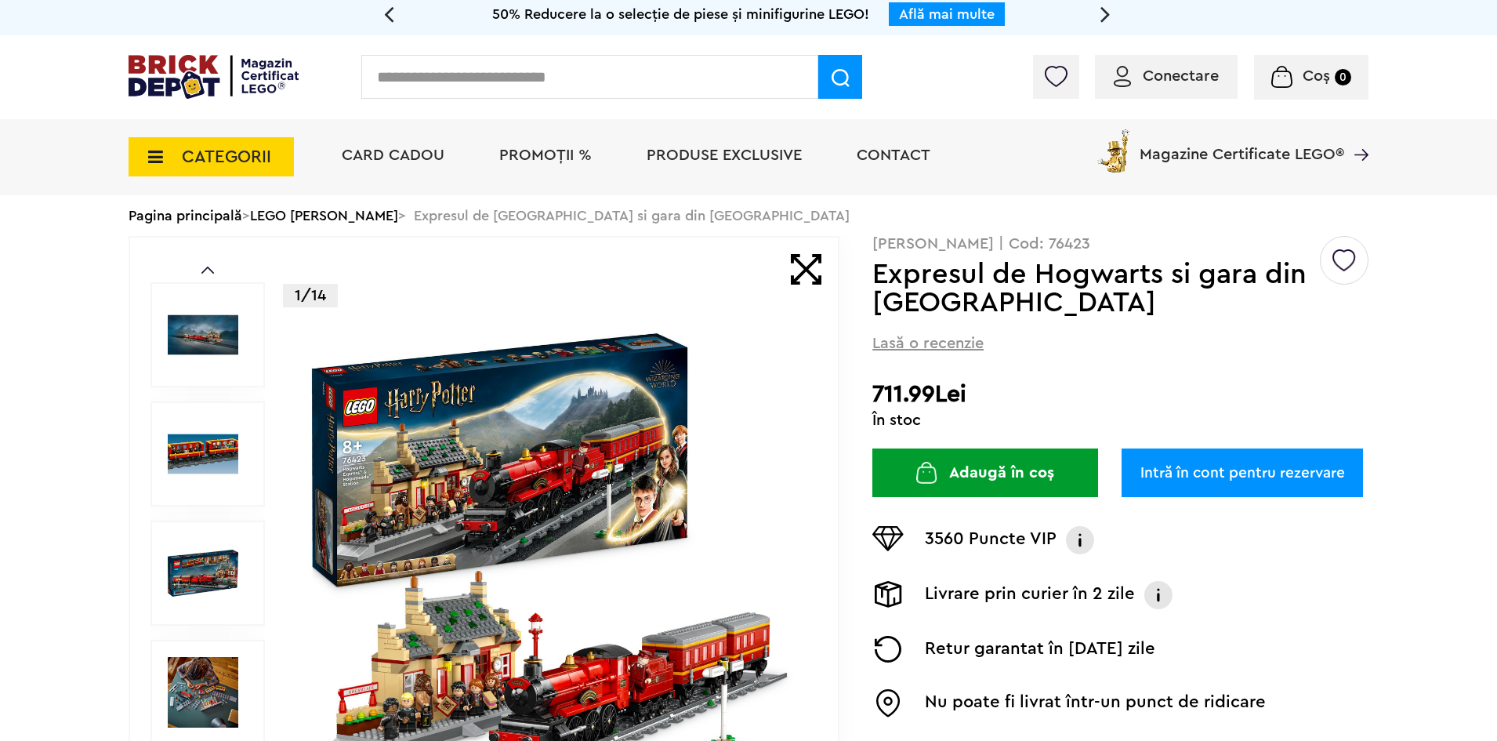
scroll to position [0, 0]
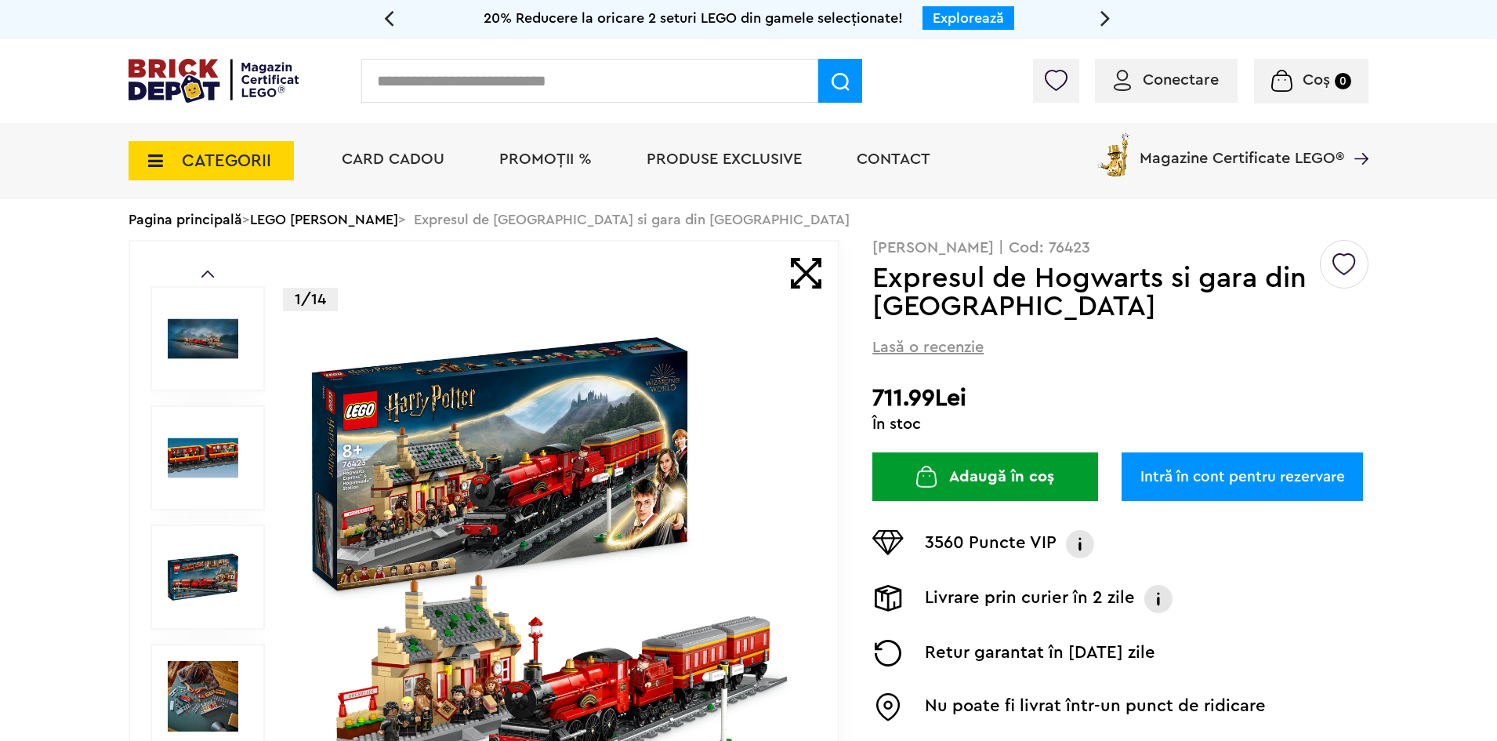
click at [203, 270] on div "Prev Next" at bounding box center [208, 554] width 114 height 626
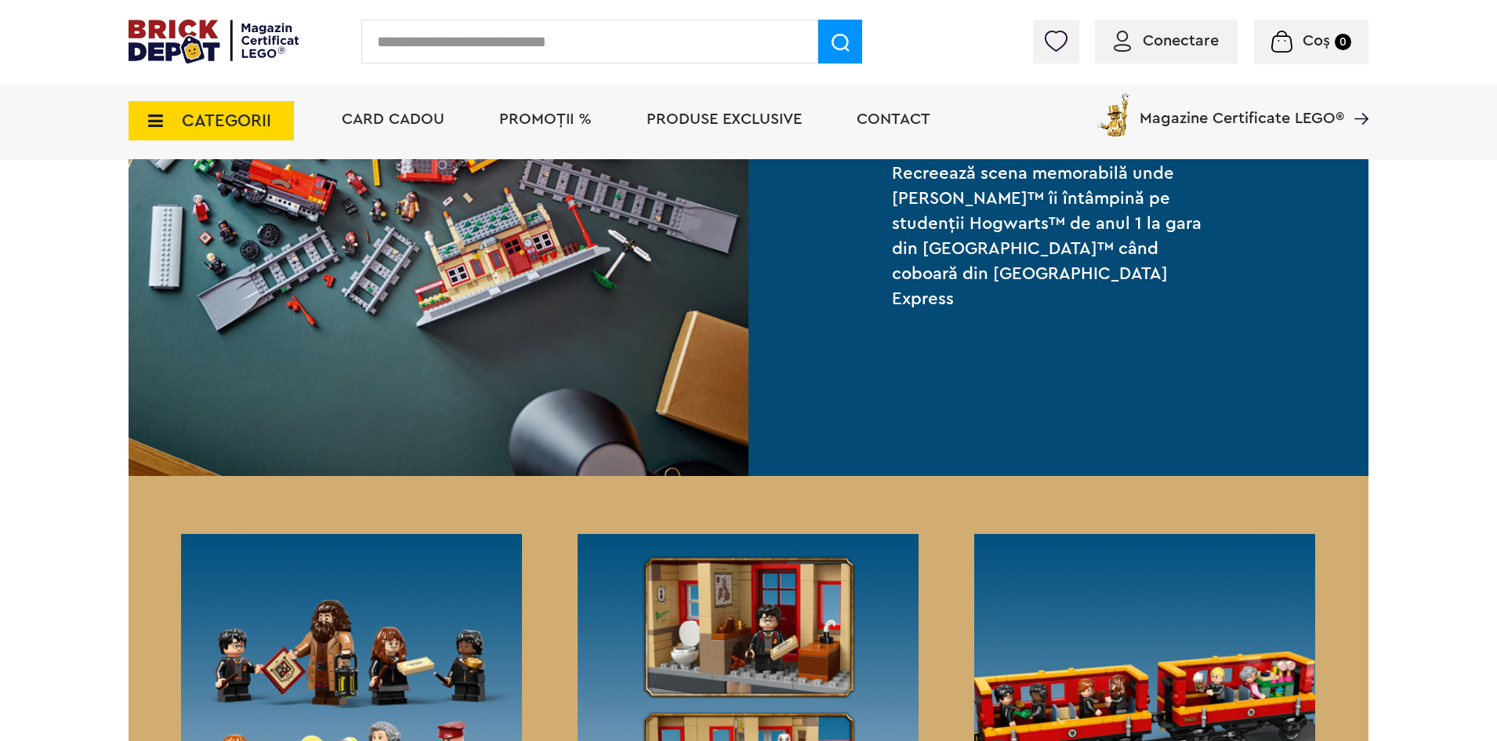
scroll to position [1489, 0]
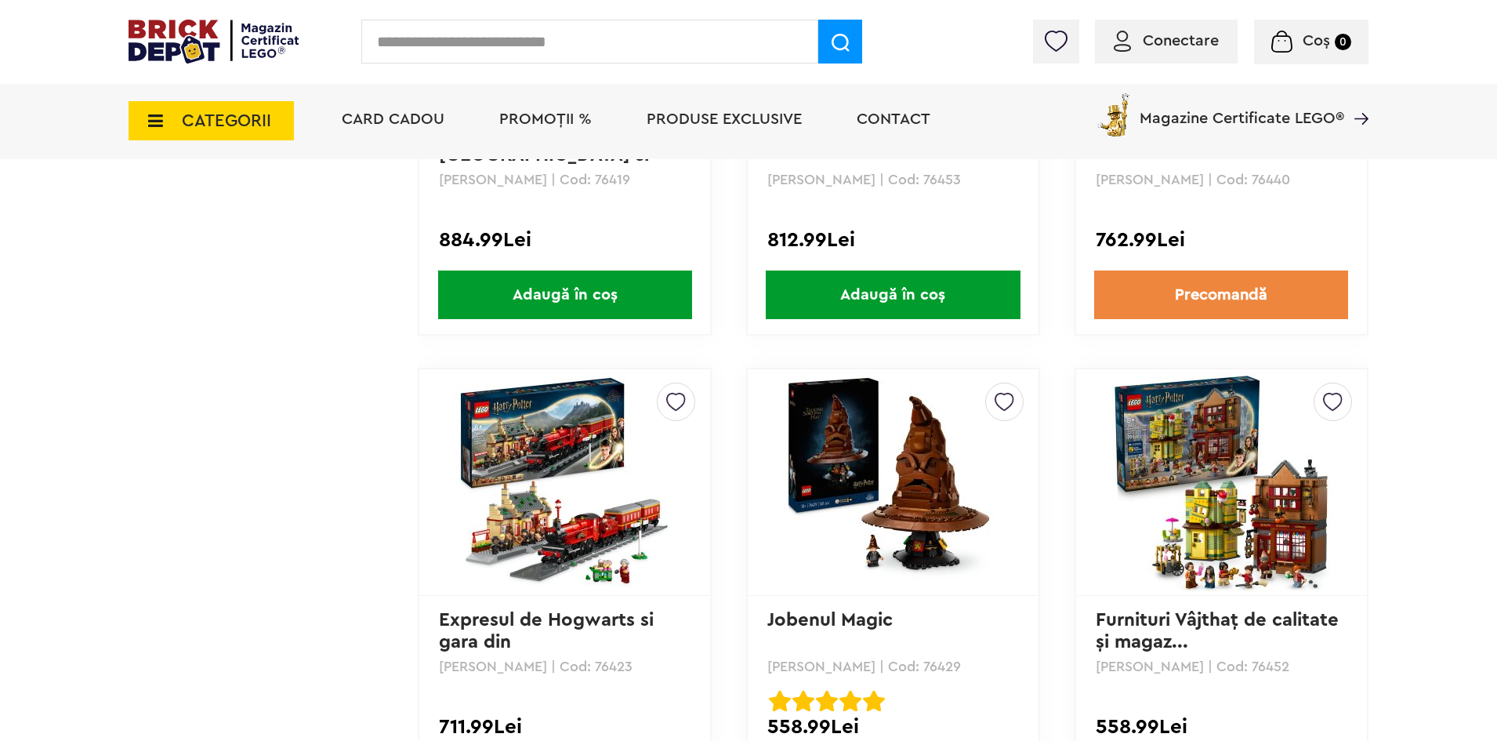
scroll to position [2117, 0]
